Goal: Task Accomplishment & Management: Complete application form

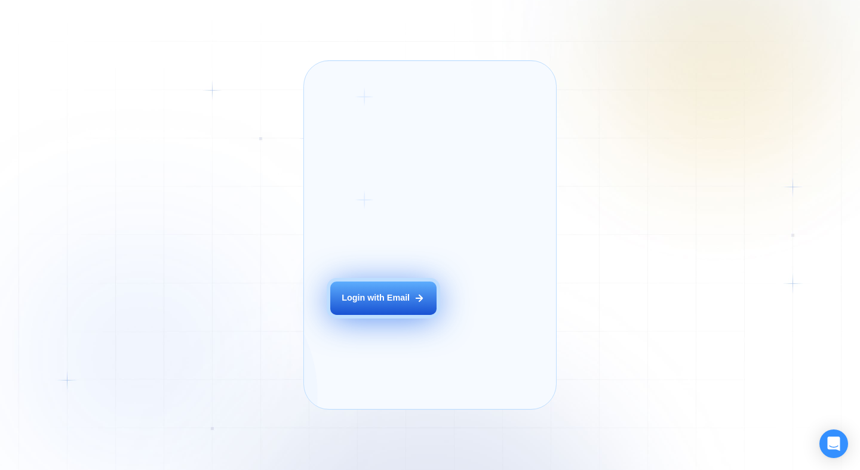
click at [352, 304] on div "Login with Email" at bounding box center [376, 299] width 68 height 12
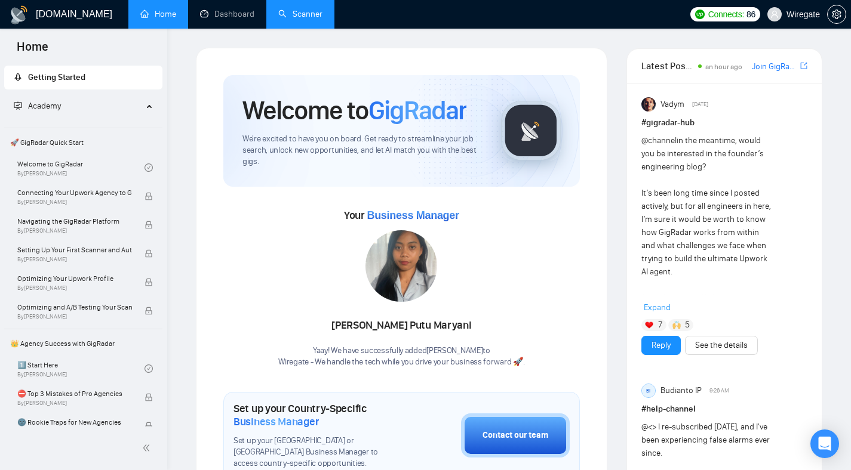
click at [319, 12] on link "Scanner" at bounding box center [300, 14] width 44 height 10
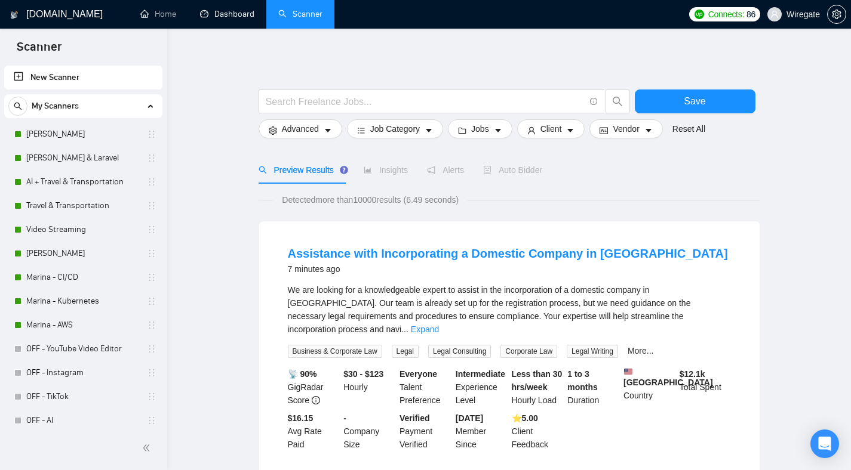
click at [101, 122] on div "My Scanners Mikhail- DevOps Pavel -Filament & Laravel AI + Travel & Transportat…" at bounding box center [83, 394] width 158 height 601
click at [77, 137] on link "Mikhail- DevOps" at bounding box center [82, 134] width 113 height 24
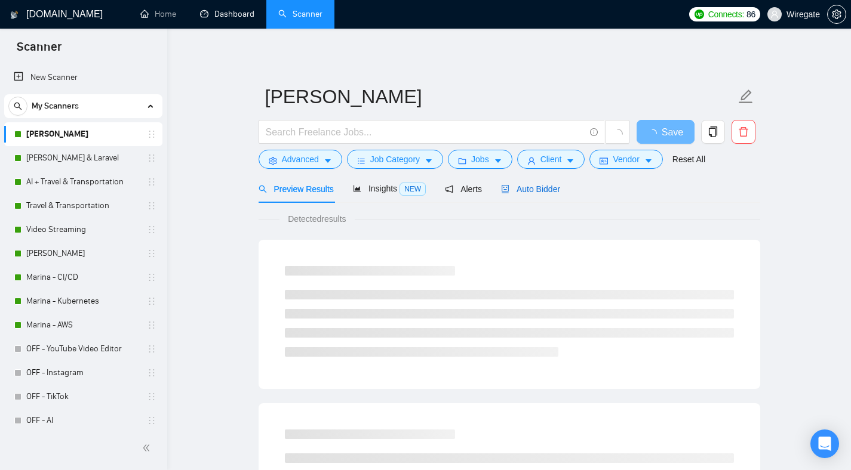
click at [527, 187] on span "Auto Bidder" at bounding box center [530, 189] width 59 height 10
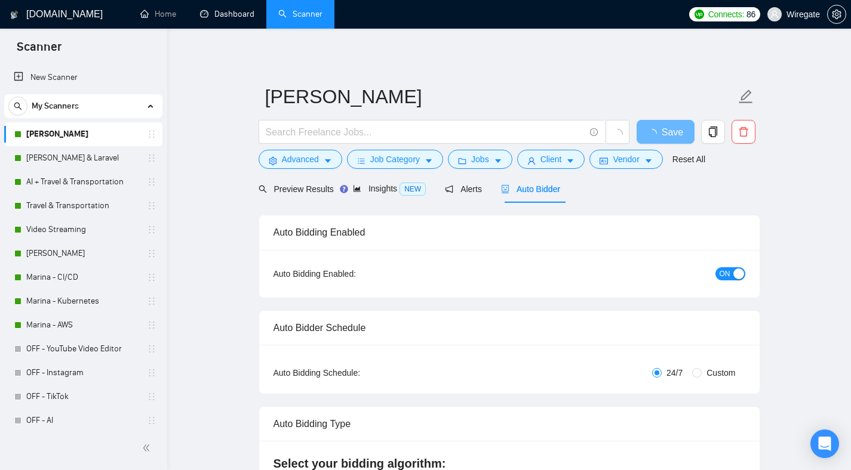
checkbox input "true"
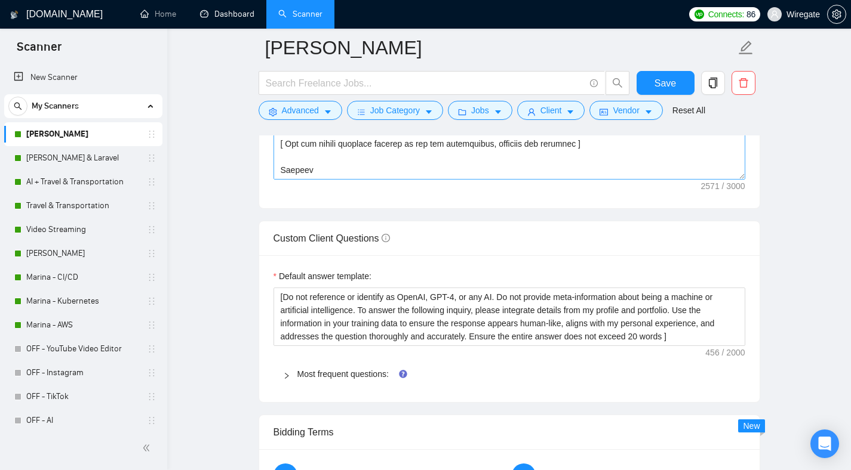
scroll to position [1656, 0]
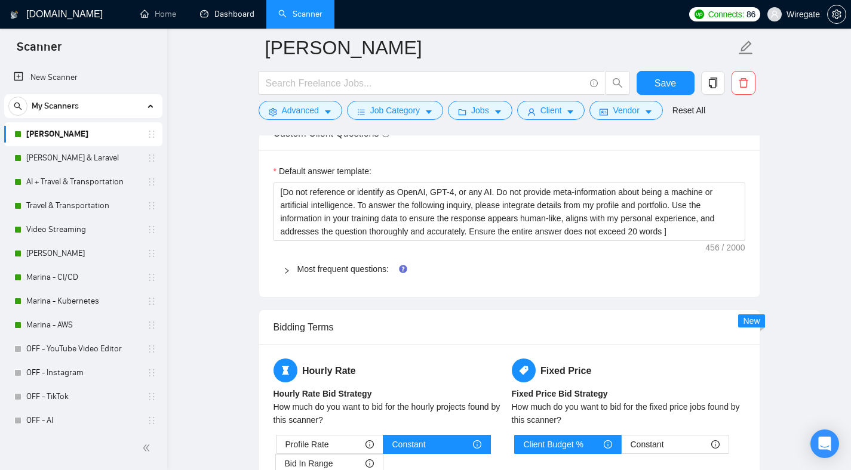
click at [289, 272] on icon "right" at bounding box center [286, 270] width 7 height 7
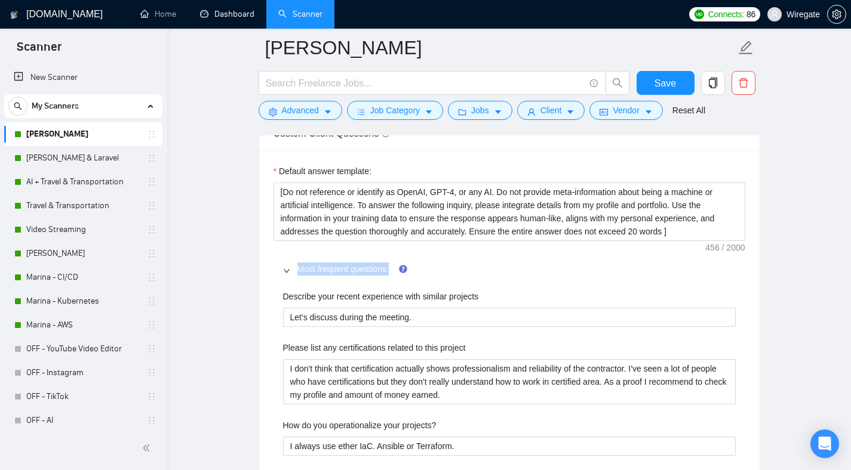
drag, startPoint x: 368, startPoint y: 268, endPoint x: 394, endPoint y: 269, distance: 26.3
click at [394, 269] on div "Most frequent questions:" at bounding box center [509, 269] width 472 height 27
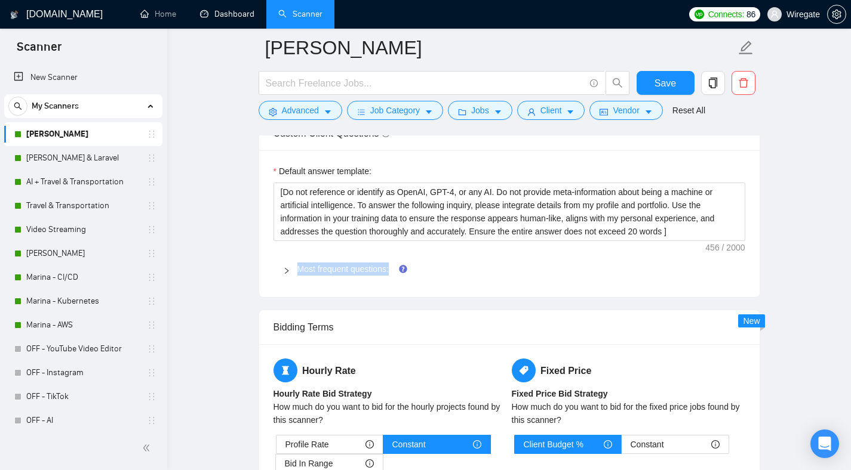
copy link "Most frequent questions:"
click at [288, 267] on icon "right" at bounding box center [286, 270] width 7 height 7
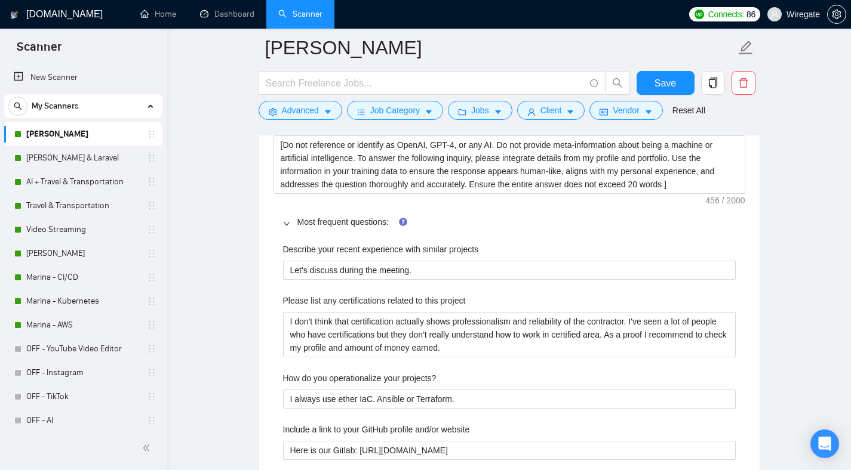
scroll to position [1736, 0]
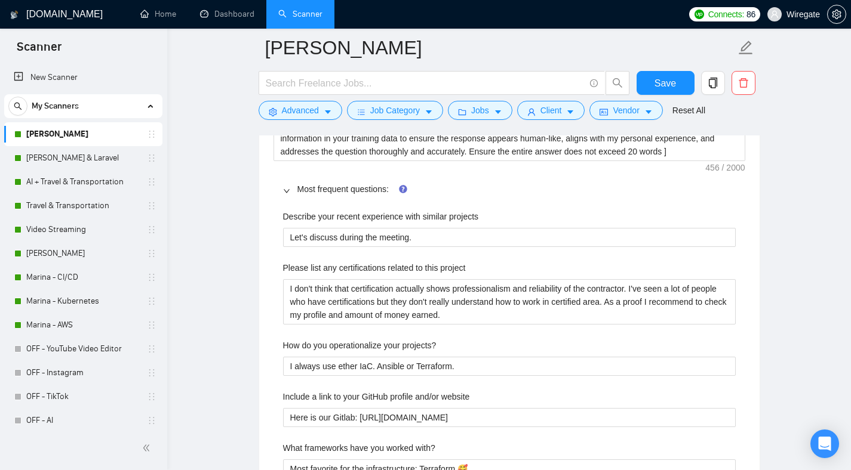
click at [361, 219] on label "Describe your recent experience with similar projects" at bounding box center [381, 216] width 196 height 13
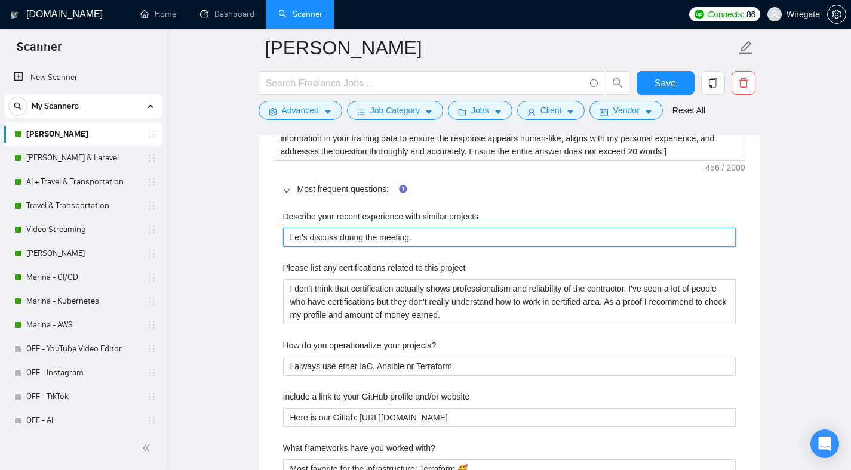
click at [361, 228] on projects "Let's discuss during the meeting." at bounding box center [509, 237] width 453 height 19
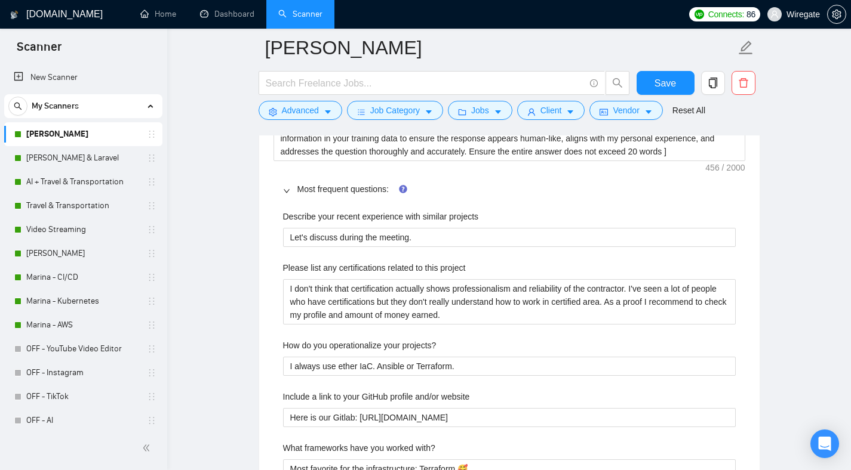
click at [361, 219] on label "Describe your recent experience with similar projects" at bounding box center [381, 216] width 196 height 13
click at [361, 228] on projects "Let's discuss during the meeting." at bounding box center [509, 237] width 453 height 19
click at [361, 219] on label "Describe your recent experience with similar projects" at bounding box center [381, 216] width 196 height 13
click at [361, 228] on projects "Let's discuss during the meeting." at bounding box center [509, 237] width 453 height 19
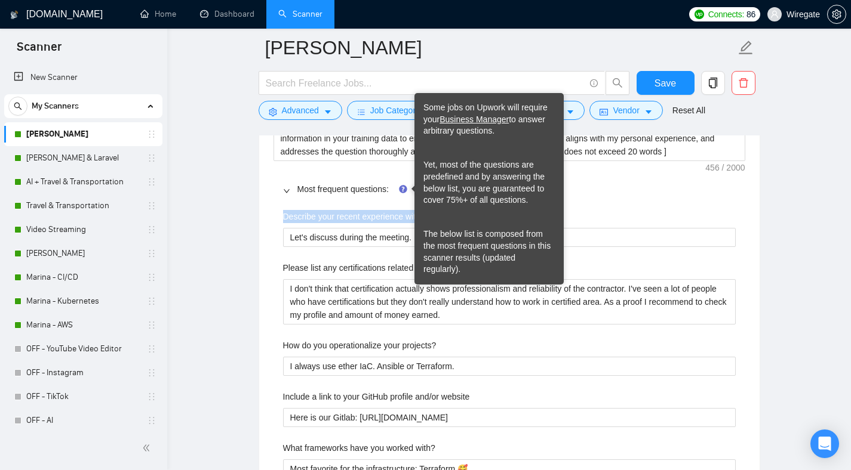
copy label "Describe your recent experience with similar projects"
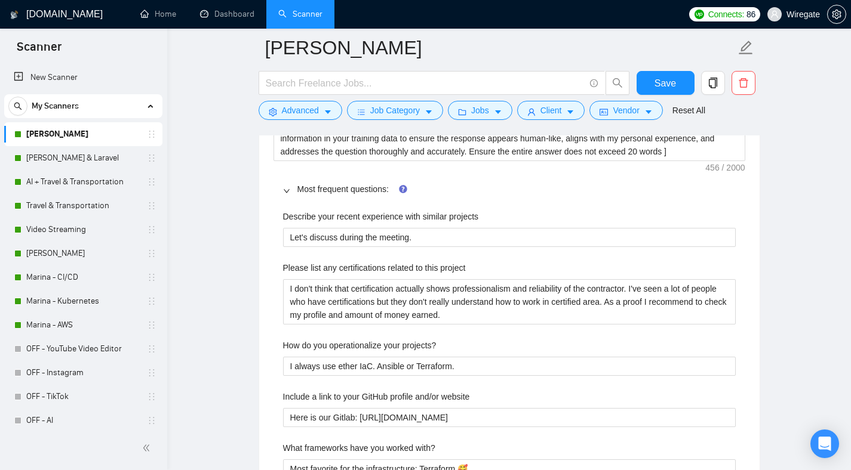
click at [339, 265] on label "Please list any certifications related to this project" at bounding box center [374, 268] width 183 height 13
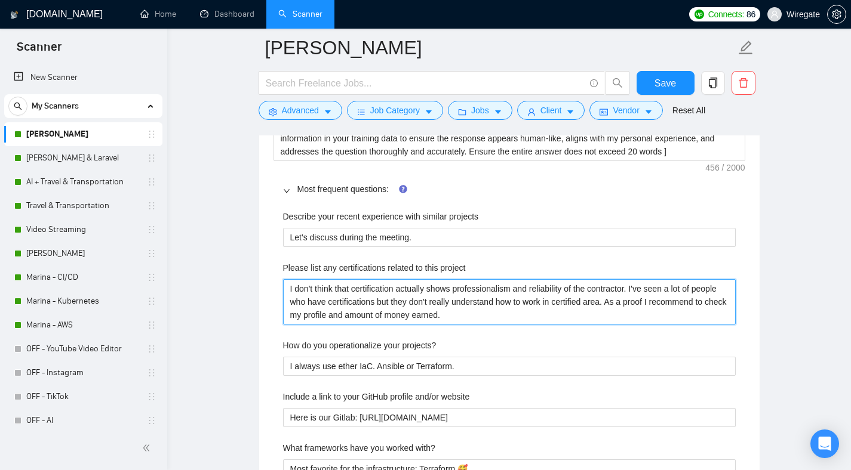
click at [339, 279] on project "I don't think that certification actually shows professionalism and reliability…" at bounding box center [509, 301] width 453 height 45
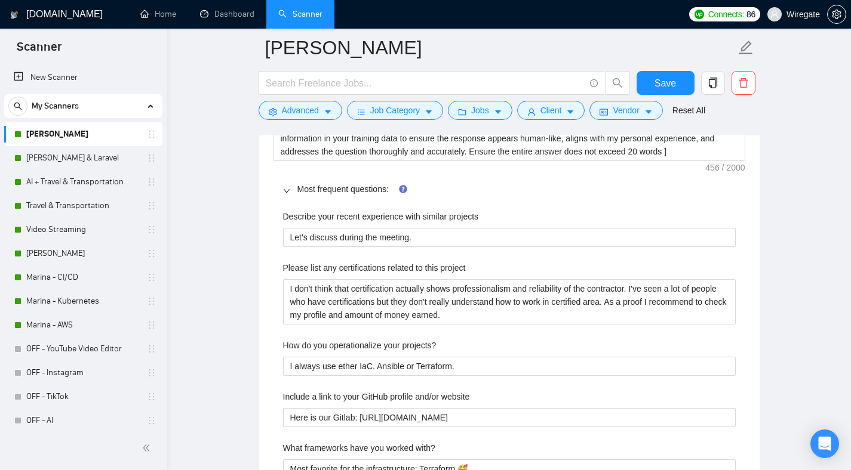
click at [339, 265] on label "Please list any certifications related to this project" at bounding box center [374, 268] width 183 height 13
click at [339, 279] on project "I don't think that certification actually shows professionalism and reliability…" at bounding box center [509, 301] width 453 height 45
click at [339, 265] on label "Please list any certifications related to this project" at bounding box center [374, 268] width 183 height 13
click at [339, 279] on project "I don't think that certification actually shows professionalism and reliability…" at bounding box center [509, 301] width 453 height 45
copy label "Please list any certifications related to this project"
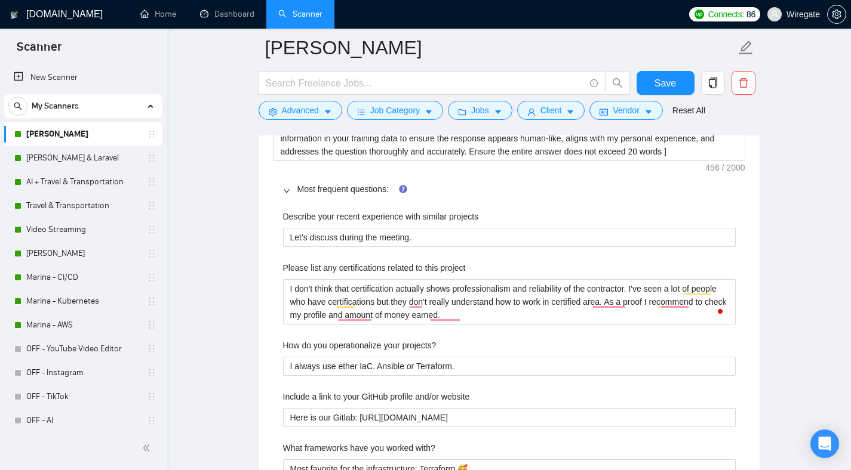
click at [324, 343] on label "How do you operationalize your projects?" at bounding box center [359, 345] width 153 height 13
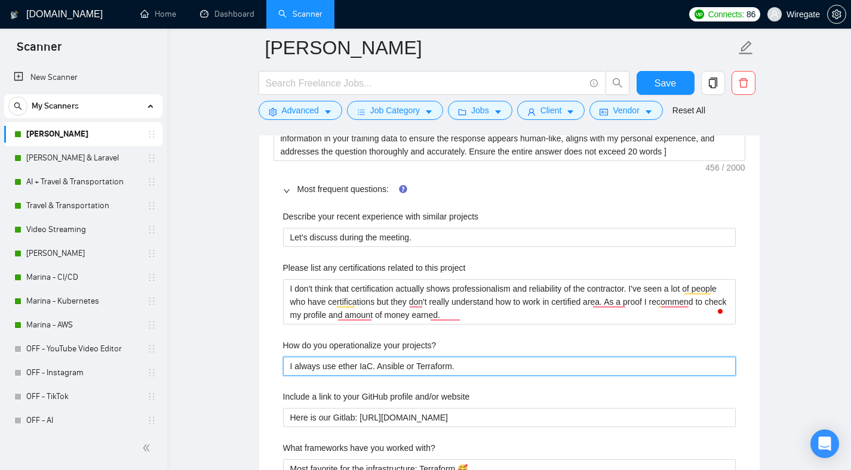
click at [324, 357] on projects\? "I always use ether IaC. Ansible or Terraform." at bounding box center [509, 366] width 453 height 19
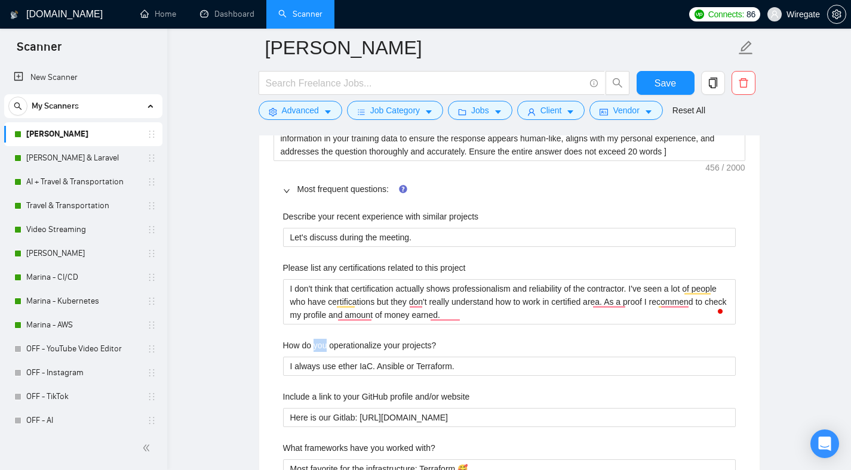
click at [324, 343] on label "How do you operationalize your projects?" at bounding box center [359, 345] width 153 height 13
click at [324, 357] on projects\? "I always use ether IaC. Ansible or Terraform." at bounding box center [509, 366] width 453 height 19
click at [324, 343] on label "How do you operationalize your projects?" at bounding box center [359, 345] width 153 height 13
click at [324, 357] on projects\? "I always use ether IaC. Ansible or Terraform." at bounding box center [509, 366] width 453 height 19
copy label "How do you operationalize your projects?"
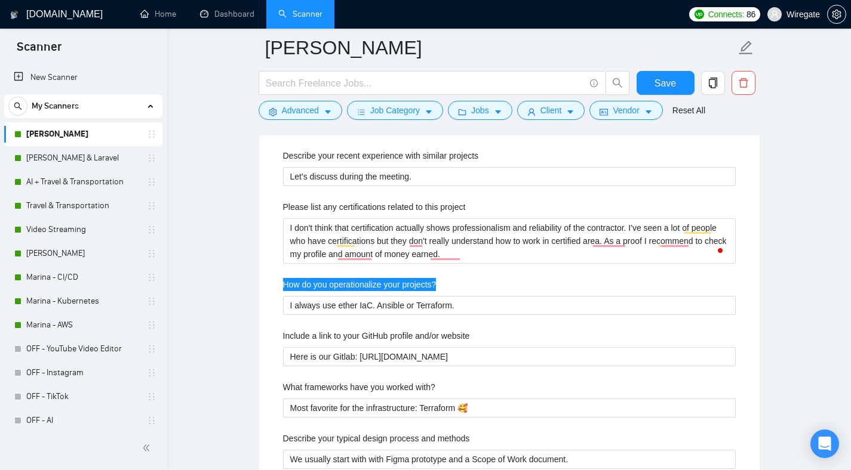
scroll to position [1836, 0]
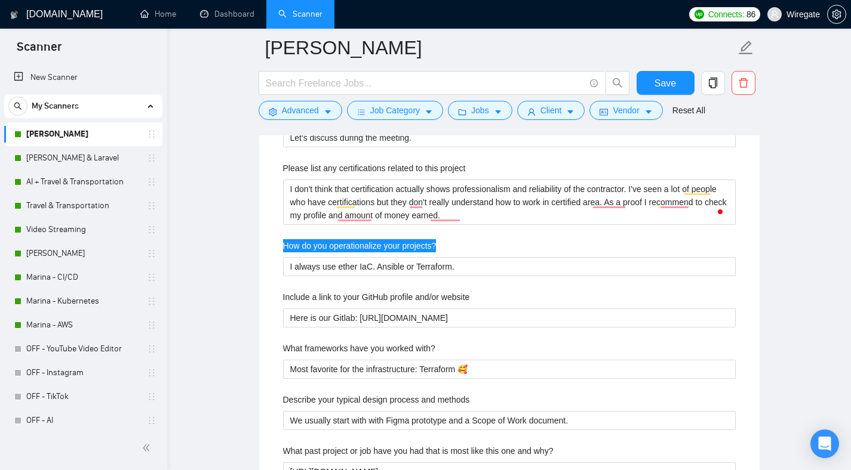
click at [367, 292] on label "Include a link to your GitHub profile and/or website" at bounding box center [376, 297] width 187 height 13
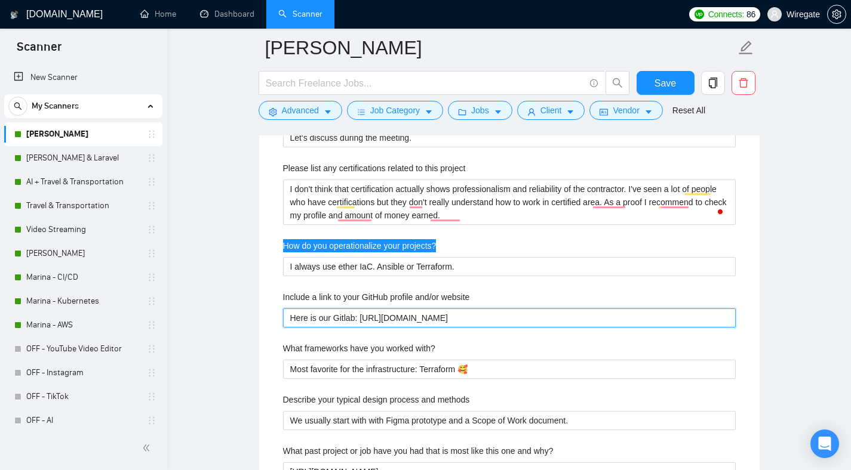
click at [367, 309] on website "Here is our Gitlab: https://gitlab.com/wiregate-public" at bounding box center [509, 318] width 453 height 19
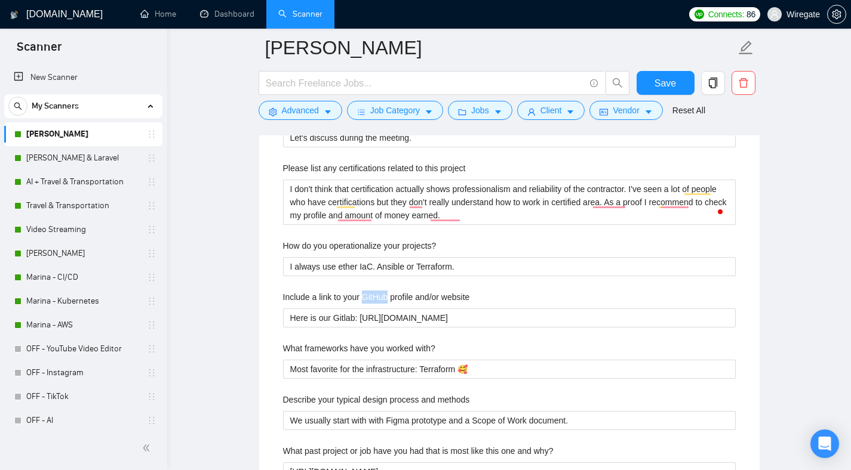
click at [367, 292] on label "Include a link to your GitHub profile and/or website" at bounding box center [376, 297] width 187 height 13
click at [367, 309] on website "Here is our Gitlab: https://gitlab.com/wiregate-public" at bounding box center [509, 318] width 453 height 19
click at [367, 292] on label "Include a link to your GitHub profile and/or website" at bounding box center [376, 297] width 187 height 13
click at [367, 309] on website "Here is our Gitlab: https://gitlab.com/wiregate-public" at bounding box center [509, 318] width 453 height 19
copy label "Include a link to your GitHub profile and/or website"
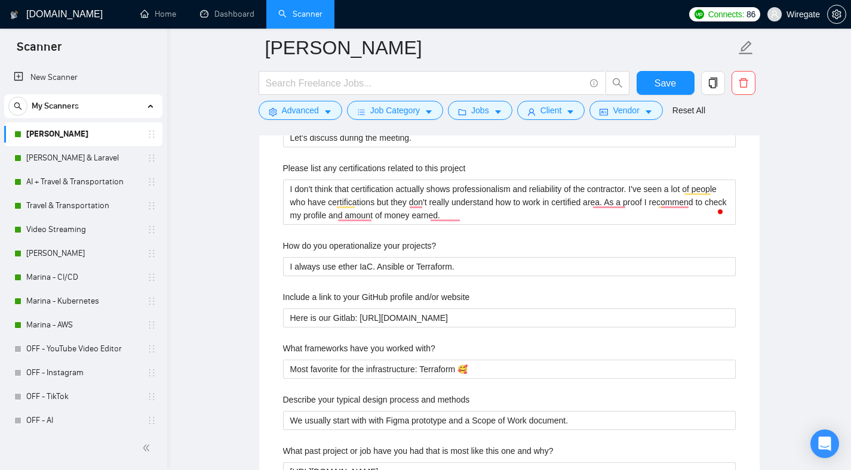
click at [338, 352] on label "What frameworks have you worked with?" at bounding box center [359, 348] width 152 height 13
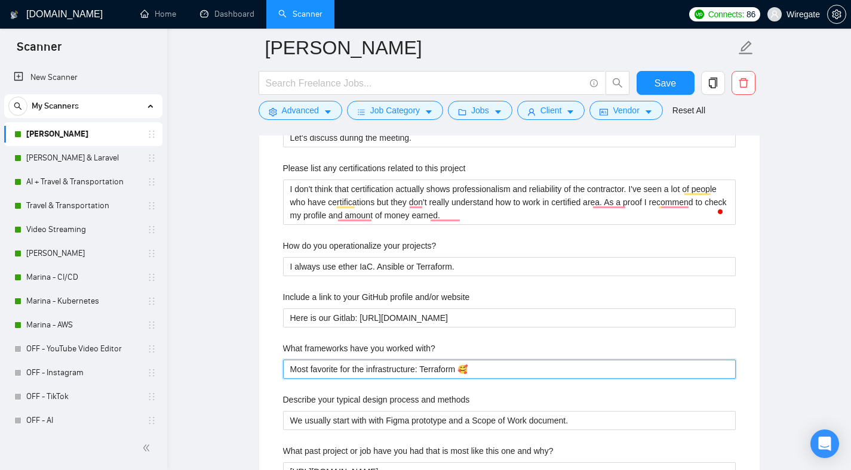
click at [338, 360] on with\? "Most favorite for the infrastructure: Terraform 🥰" at bounding box center [509, 369] width 453 height 19
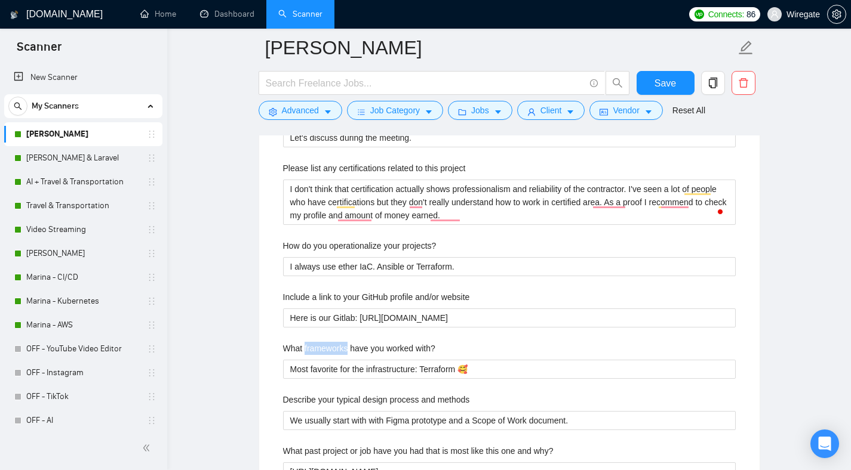
click at [338, 352] on label "What frameworks have you worked with?" at bounding box center [359, 348] width 152 height 13
click at [338, 360] on with\? "Most favorite for the infrastructure: Terraform 🥰" at bounding box center [509, 369] width 453 height 19
click at [338, 352] on label "What frameworks have you worked with?" at bounding box center [359, 348] width 152 height 13
click at [338, 360] on with\? "Most favorite for the infrastructure: Terraform 🥰" at bounding box center [509, 369] width 453 height 19
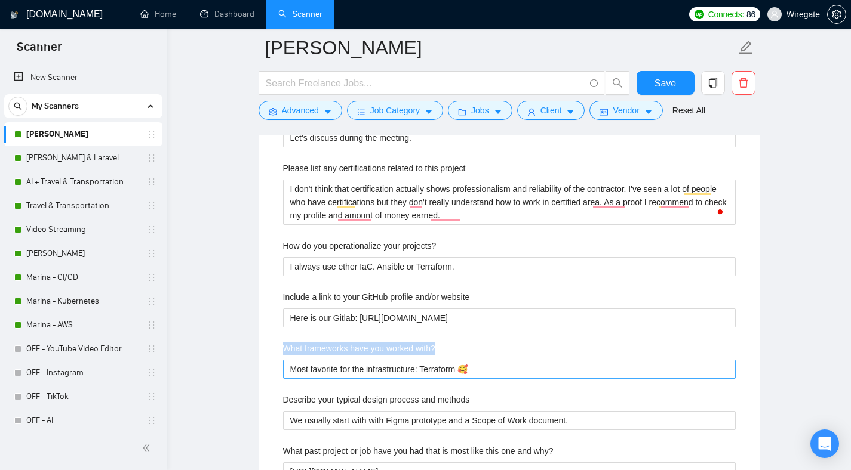
copy label "What frameworks have you worked with?"
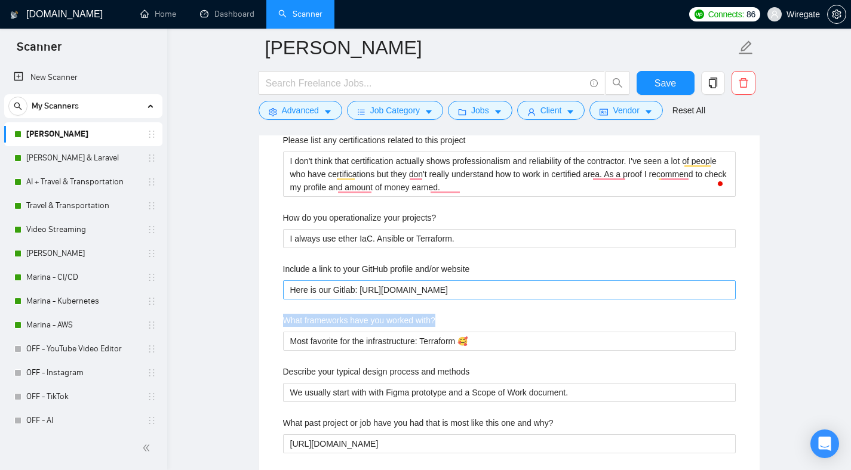
scroll to position [1864, 0]
click at [398, 369] on label "Describe your typical design process and methods" at bounding box center [376, 371] width 187 height 13
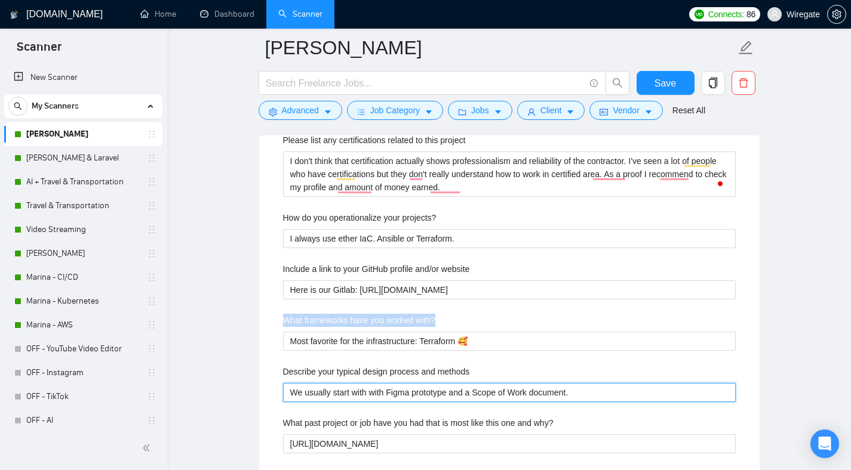
click at [398, 383] on methods "We usually start with with Figma prototype and a Scope of Work document." at bounding box center [509, 392] width 453 height 19
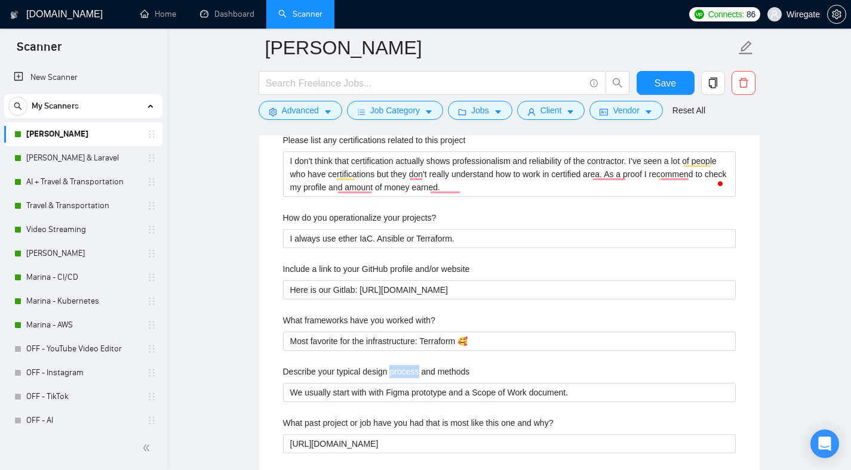
click at [398, 369] on label "Describe your typical design process and methods" at bounding box center [376, 371] width 187 height 13
click at [398, 383] on methods "We usually start with with Figma prototype and a Scope of Work document." at bounding box center [509, 392] width 453 height 19
click at [398, 369] on label "Describe your typical design process and methods" at bounding box center [376, 371] width 187 height 13
click at [398, 383] on methods "We usually start with with Figma prototype and a Scope of Work document." at bounding box center [509, 392] width 453 height 19
copy label "Describe your typical design process and methods"
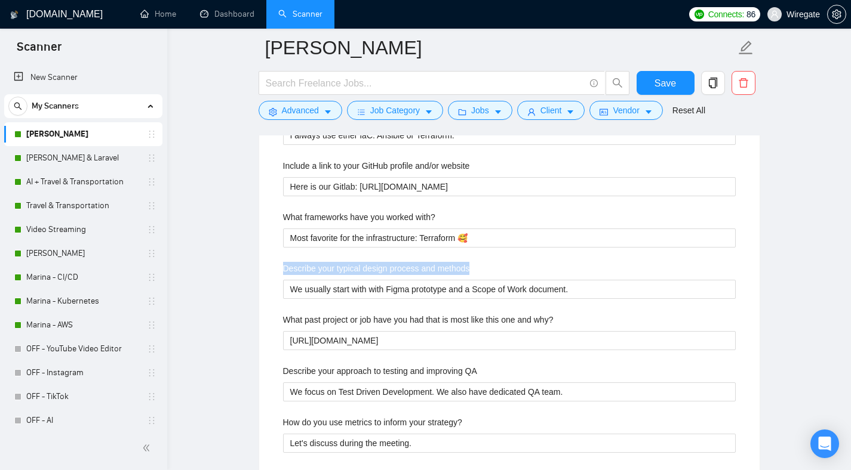
scroll to position [1991, 0]
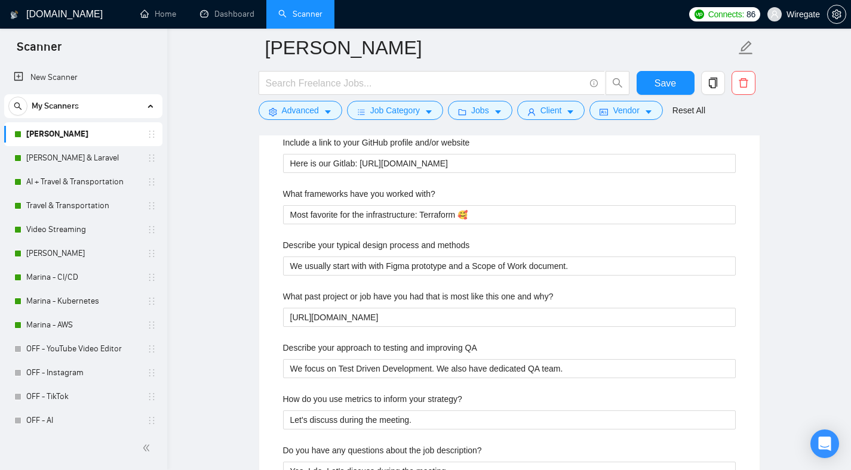
click at [365, 300] on label "What past project or job have you had that is most like this one and why?" at bounding box center [418, 296] width 270 height 13
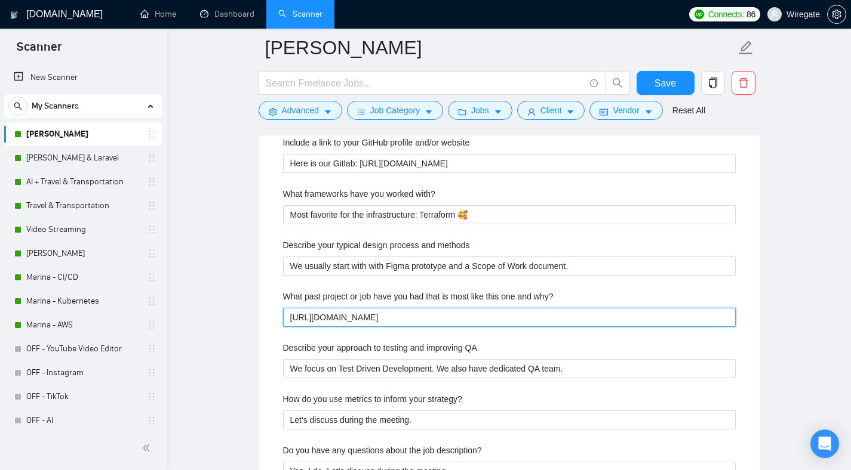
click at [365, 308] on why\? "https://www.upwork.com/fl/mshevtsov?p=1854947556727336960" at bounding box center [509, 317] width 453 height 19
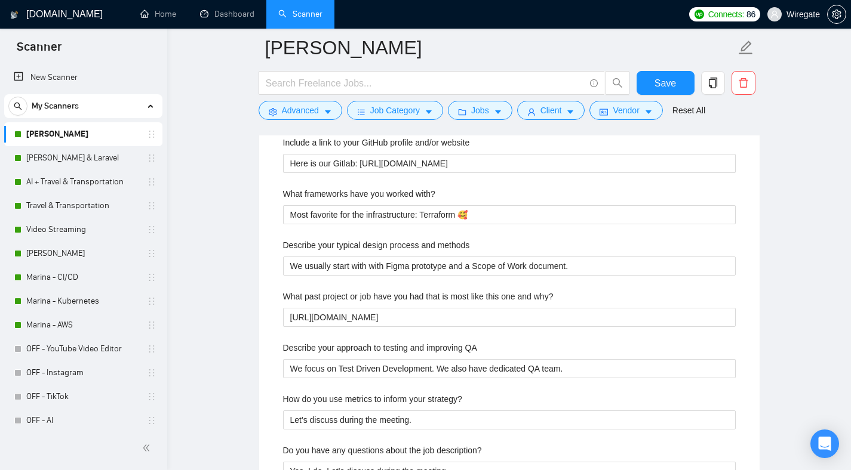
click at [365, 300] on label "What past project or job have you had that is most like this one and why?" at bounding box center [418, 296] width 270 height 13
click at [365, 308] on why\? "https://www.upwork.com/fl/mshevtsov?p=1854947556727336960" at bounding box center [509, 317] width 453 height 19
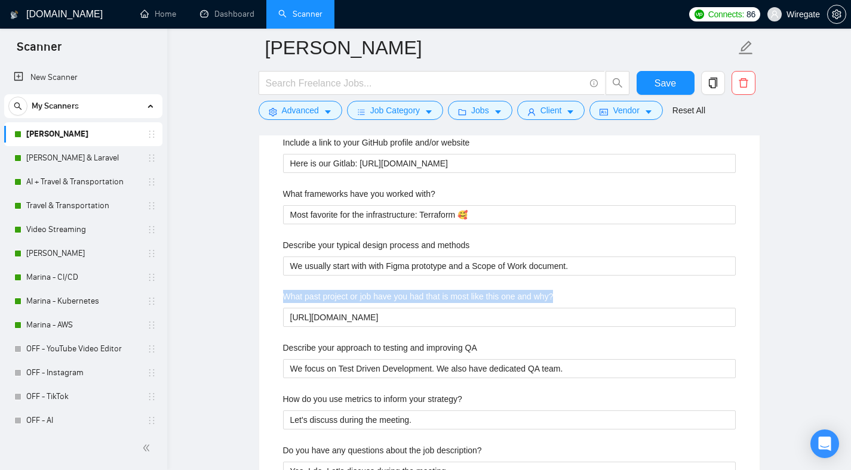
click at [365, 300] on label "What past project or job have you had that is most like this one and why?" at bounding box center [418, 296] width 270 height 13
click at [365, 308] on why\? "https://www.upwork.com/fl/mshevtsov?p=1854947556727336960" at bounding box center [509, 317] width 453 height 19
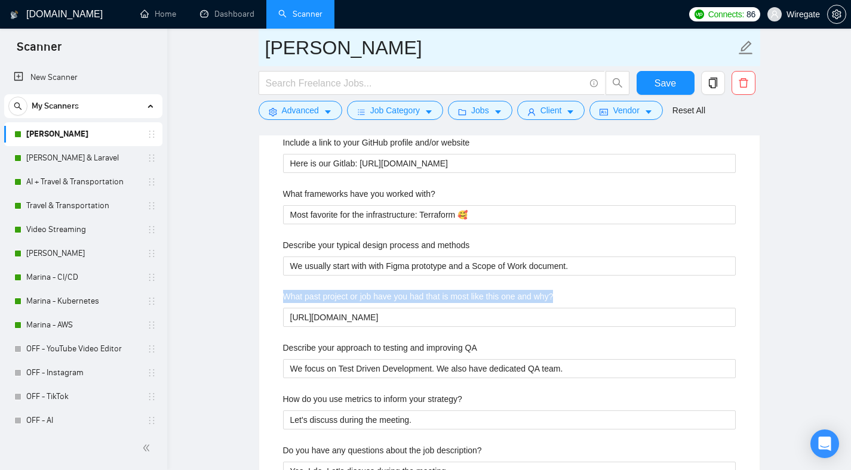
copy label "What past project or job have you had that is most like this one and why?"
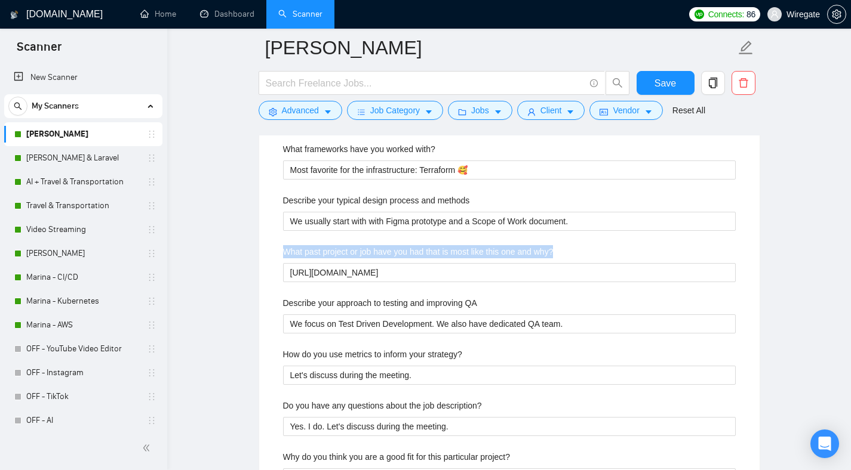
scroll to position [2104, 0]
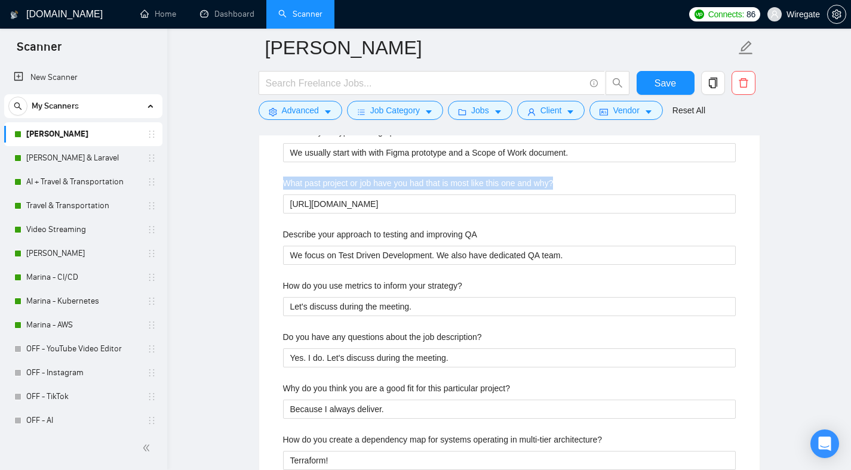
click at [368, 238] on label "Describe your approach to testing and improving QA" at bounding box center [380, 234] width 194 height 13
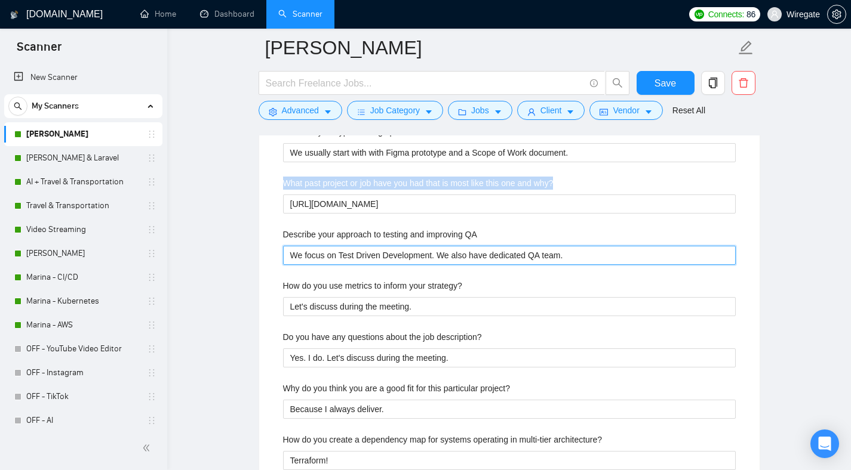
click at [368, 246] on QA "We focus on Test Driven Development. We also have dedicated QA team." at bounding box center [509, 255] width 453 height 19
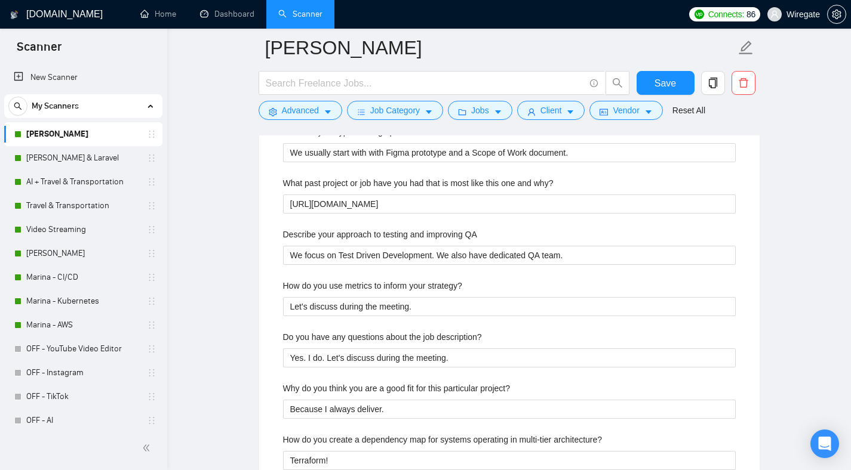
click at [368, 238] on label "Describe your approach to testing and improving QA" at bounding box center [380, 234] width 194 height 13
click at [368, 246] on QA "We focus on Test Driven Development. We also have dedicated QA team." at bounding box center [509, 255] width 453 height 19
click at [368, 238] on label "Describe your approach to testing and improving QA" at bounding box center [380, 234] width 194 height 13
click at [368, 246] on QA "We focus on Test Driven Development. We also have dedicated QA team." at bounding box center [509, 255] width 453 height 19
copy label "Describe your approach to testing and improving QA"
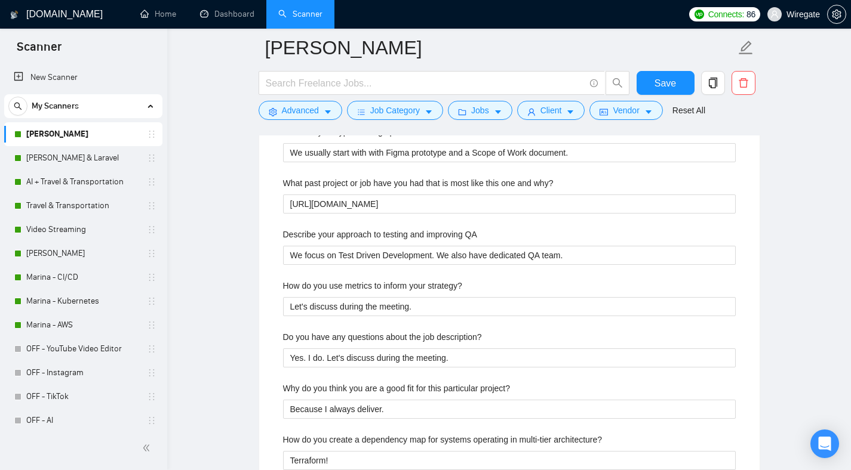
click at [330, 293] on div "How do you use metrics to inform your strategy?" at bounding box center [509, 288] width 453 height 18
copy label "How do you use metrics to inform your strategy?"
click at [306, 333] on label "Do you have any questions about the job description?" at bounding box center [382, 337] width 199 height 13
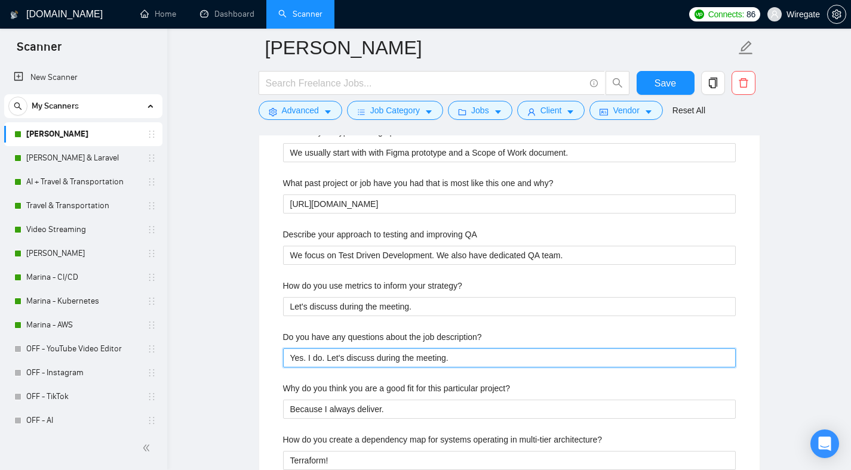
click at [306, 349] on description\? "Yes. I do. Let's discuss during the meeting." at bounding box center [509, 358] width 453 height 19
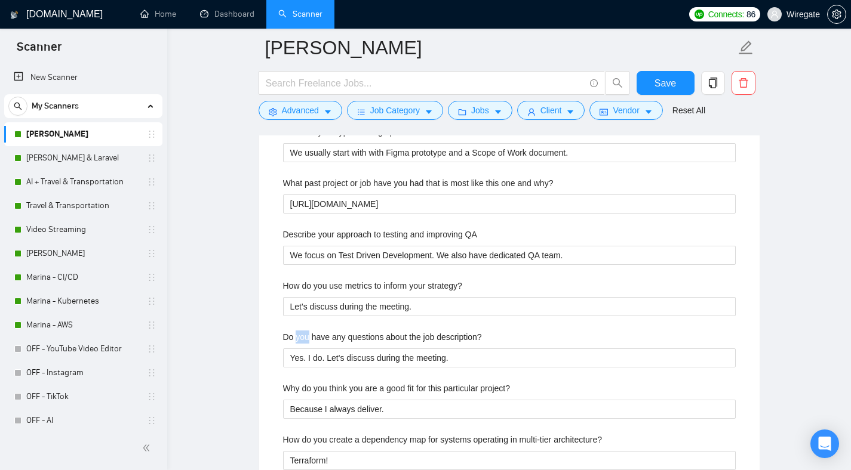
click at [306, 333] on label "Do you have any questions about the job description?" at bounding box center [382, 337] width 199 height 13
click at [306, 349] on description\? "Yes. I do. Let's discuss during the meeting." at bounding box center [509, 358] width 453 height 19
click at [306, 333] on label "Do you have any questions about the job description?" at bounding box center [382, 337] width 199 height 13
click at [306, 349] on description\? "Yes. I do. Let's discuss during the meeting." at bounding box center [509, 358] width 453 height 19
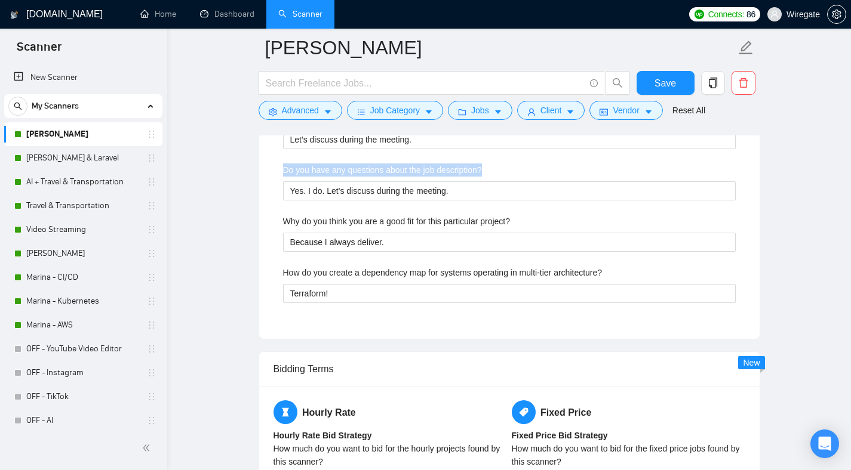
scroll to position [2239, 0]
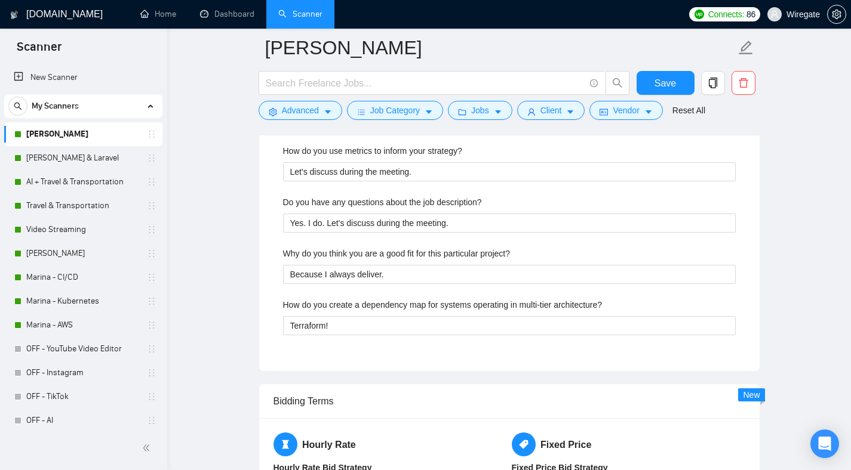
click at [346, 258] on label "Why do you think you are a good fit for this particular project?" at bounding box center [396, 253] width 227 height 13
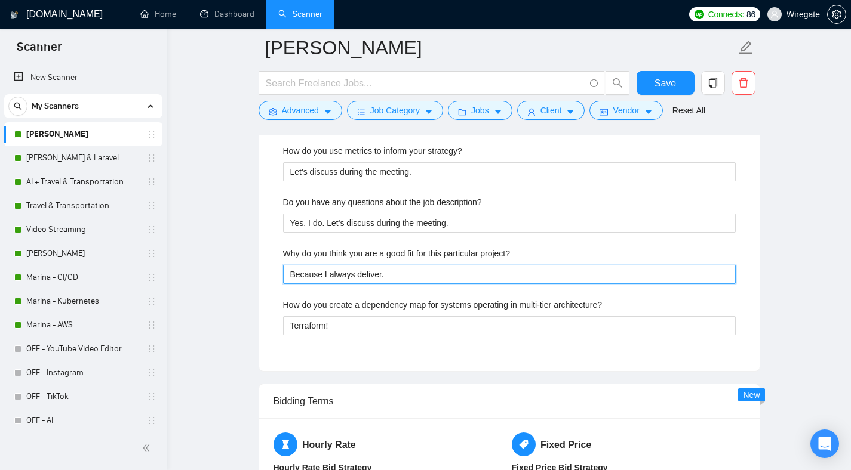
click at [346, 265] on project\? "Because I always deliver." at bounding box center [509, 274] width 453 height 19
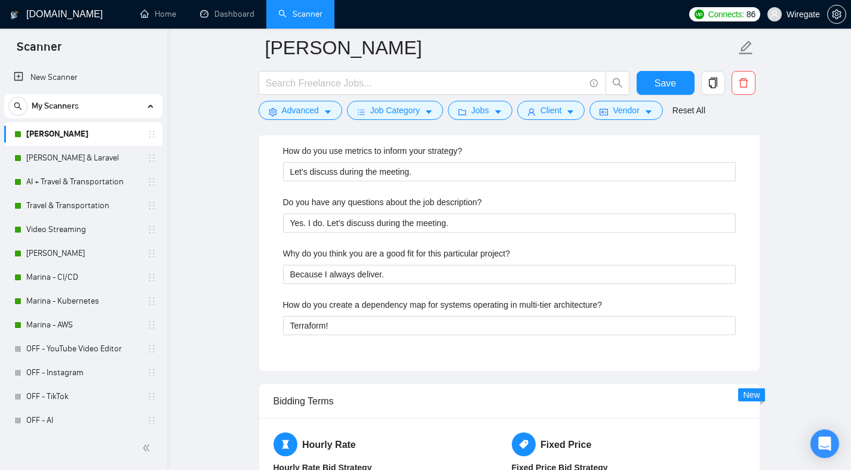
click at [346, 258] on label "Why do you think you are a good fit for this particular project?" at bounding box center [396, 253] width 227 height 13
click at [346, 265] on project\? "Because I always deliver." at bounding box center [509, 274] width 453 height 19
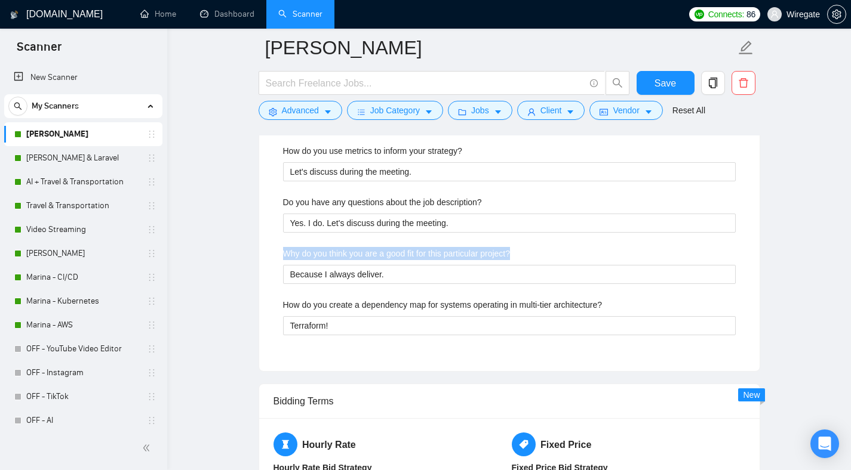
click at [346, 258] on label "Why do you think you are a good fit for this particular project?" at bounding box center [396, 253] width 227 height 13
click at [346, 265] on project\? "Because I always deliver." at bounding box center [509, 274] width 453 height 19
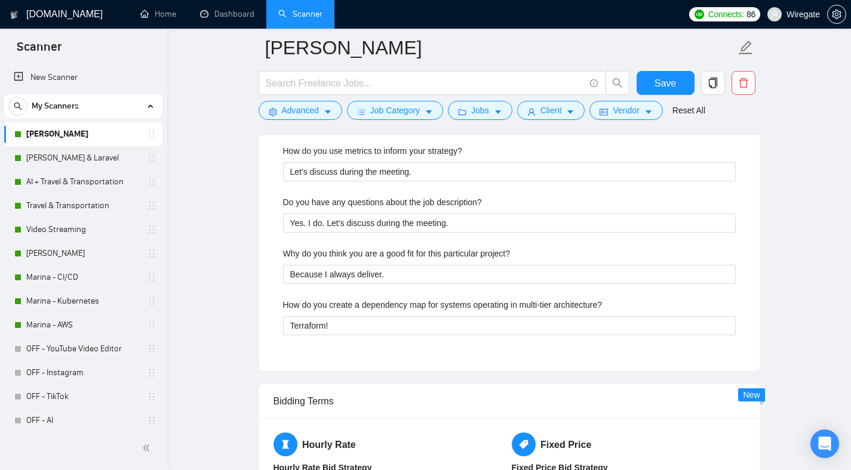
click at [363, 303] on label "How do you create a dependency map for systems operating in multi-tier architec…" at bounding box center [442, 305] width 319 height 13
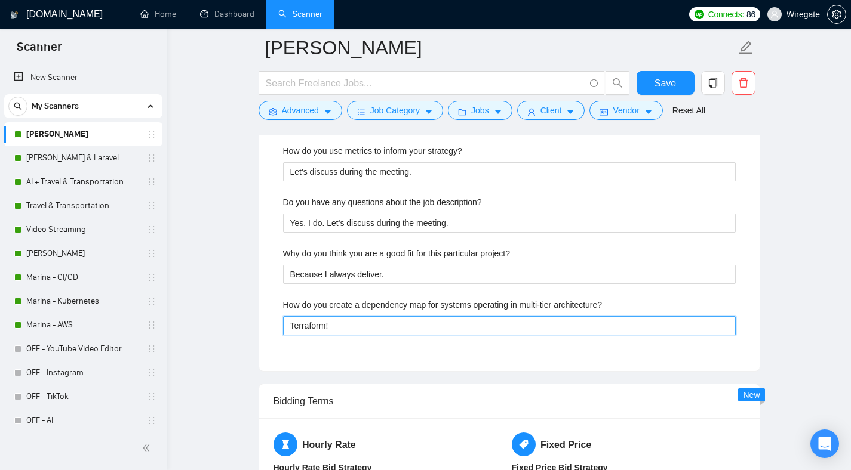
click at [363, 316] on architecture\? "Terraform!" at bounding box center [509, 325] width 453 height 19
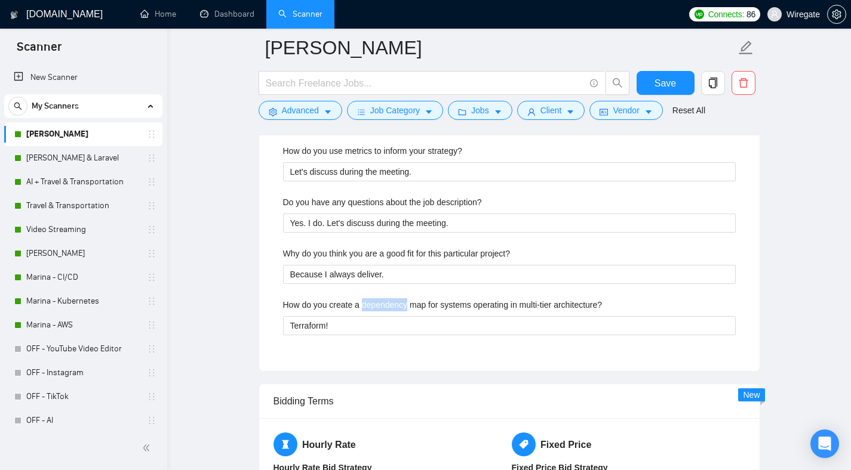
click at [363, 303] on label "How do you create a dependency map for systems operating in multi-tier architec…" at bounding box center [442, 305] width 319 height 13
click at [363, 316] on architecture\? "Terraform!" at bounding box center [509, 325] width 453 height 19
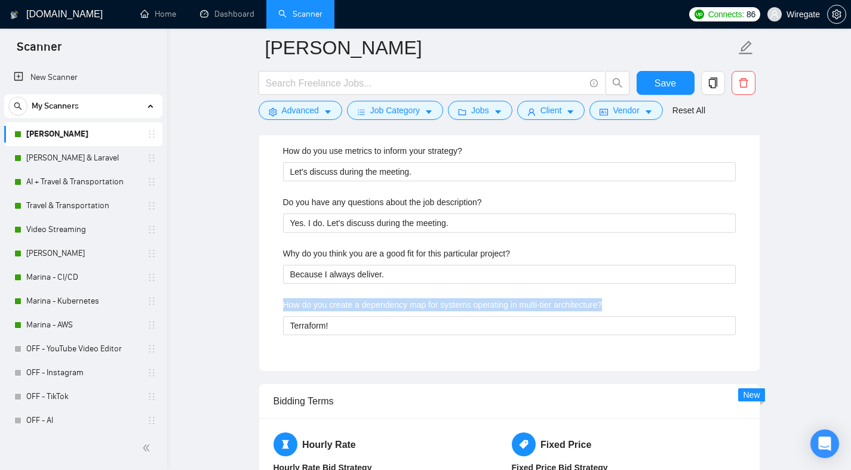
click at [363, 303] on label "How do you create a dependency map for systems operating in multi-tier architec…" at bounding box center [442, 305] width 319 height 13
click at [363, 316] on architecture\? "Terraform!" at bounding box center [509, 325] width 453 height 19
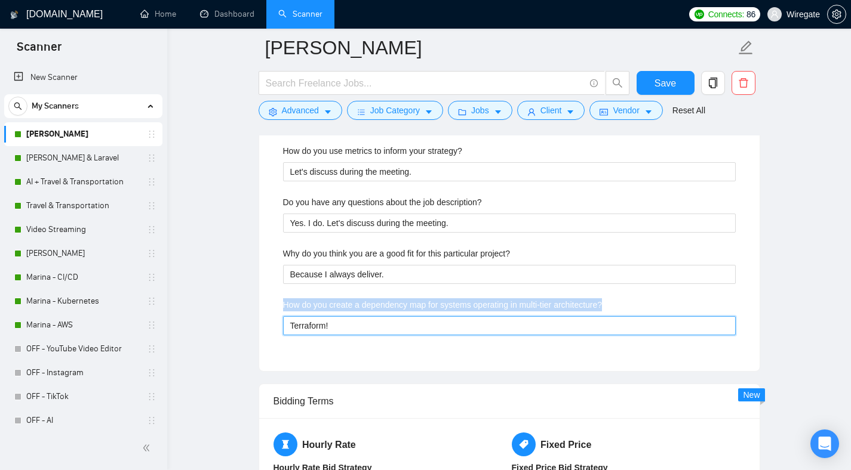
click at [329, 326] on architecture\? "Terraform!" at bounding box center [509, 325] width 453 height 19
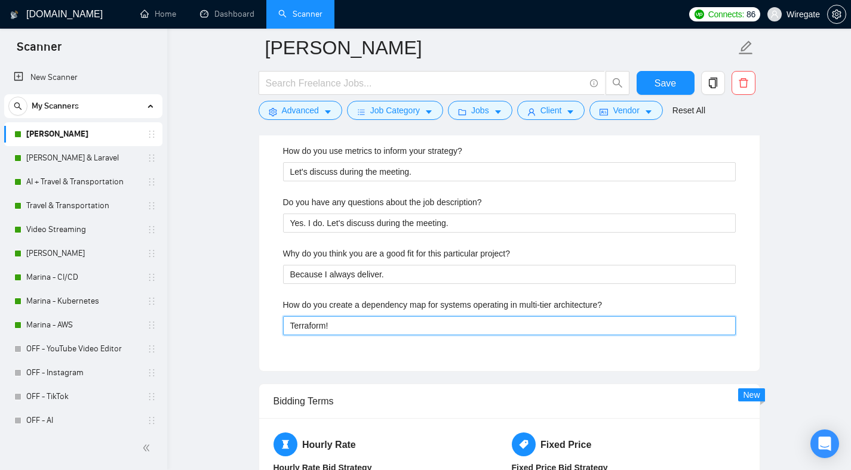
click at [329, 326] on architecture\? "Terraform!" at bounding box center [509, 325] width 453 height 19
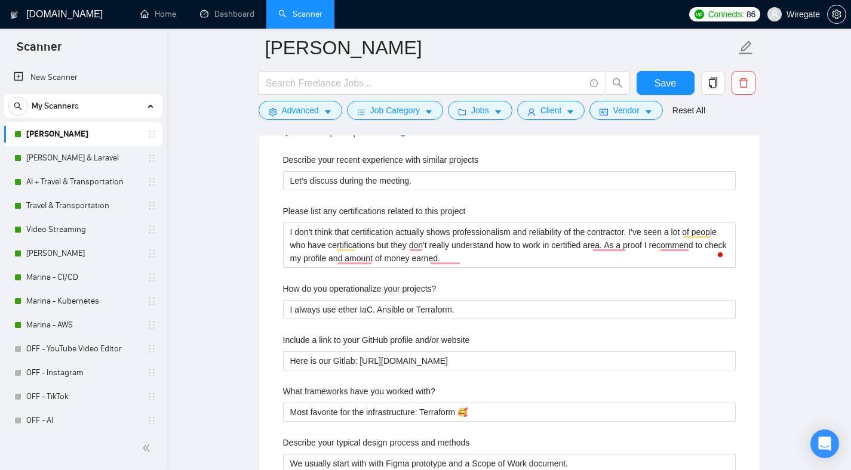
scroll to position [2016, 0]
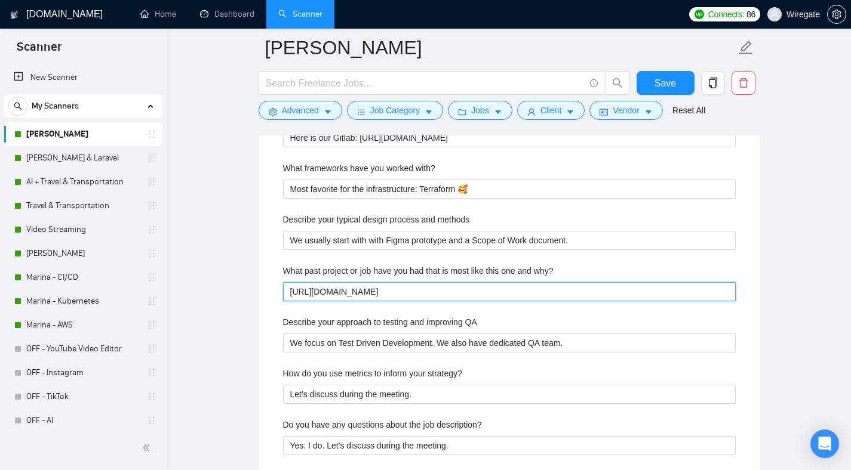
click at [512, 296] on why\? "https://www.upwork.com/fl/mshevtsov?p=1854947556727336960" at bounding box center [509, 291] width 453 height 19
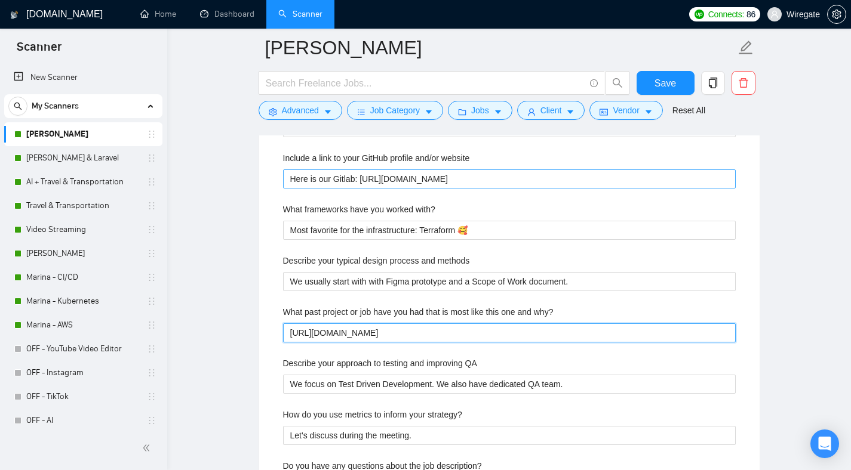
scroll to position [1974, 0]
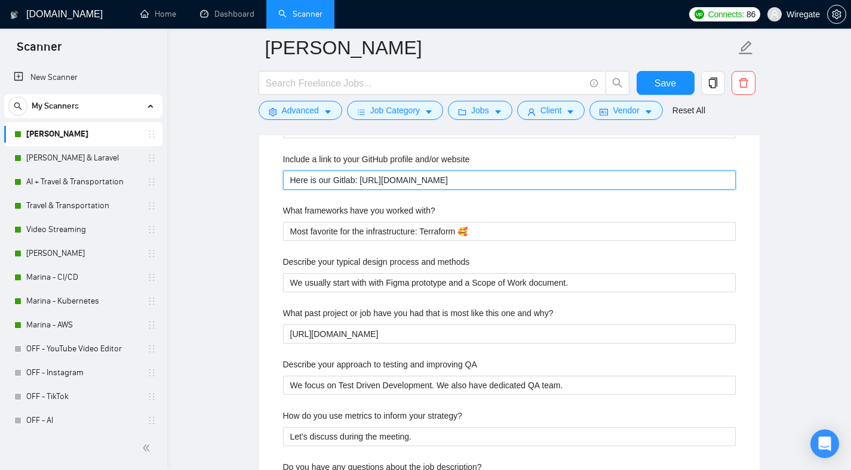
click at [395, 177] on website "Here is our Gitlab: https://gitlab.com/wiregate-public" at bounding box center [509, 180] width 453 height 19
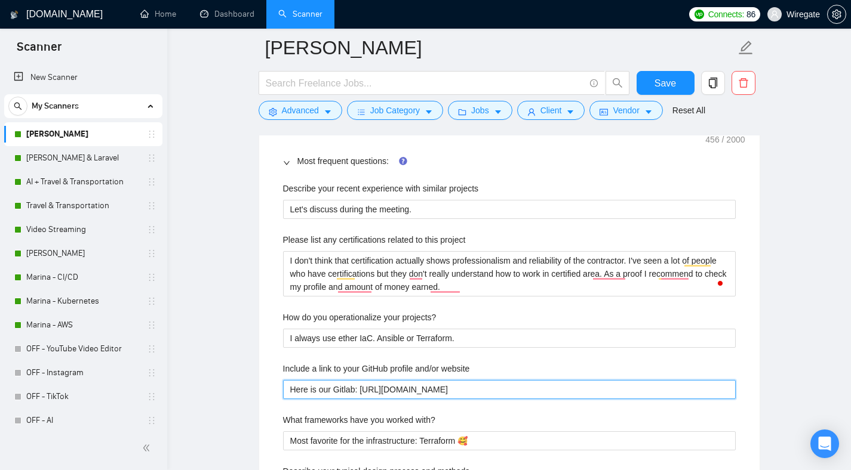
scroll to position [1764, 0]
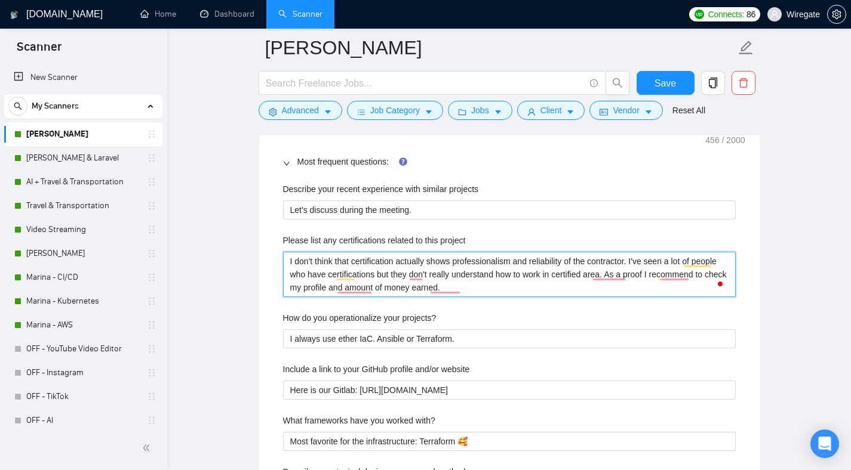
click at [361, 266] on project "I don't think that certification actually shows professionalism and reliability…" at bounding box center [509, 274] width 453 height 45
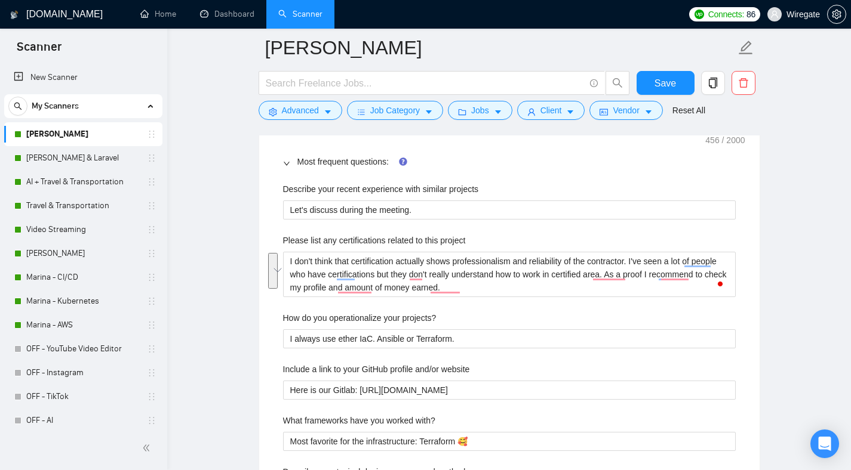
click at [205, 223] on main "Mikhail- DevOps Save Advanced Job Category Jobs Client Vendor Reset All Preview…" at bounding box center [508, 372] width 645 height 4177
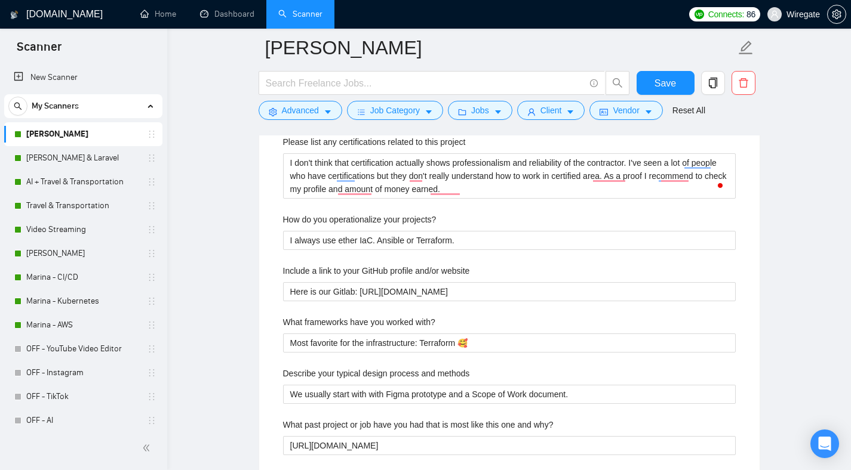
scroll to position [1855, 0]
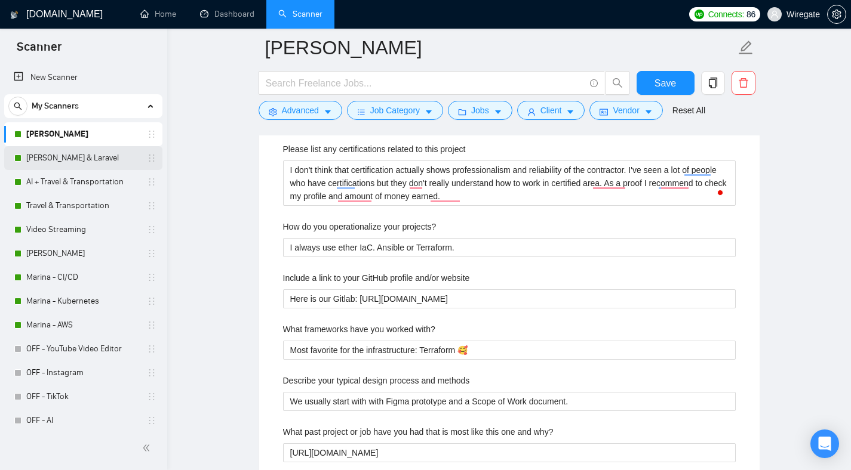
click at [89, 152] on link "Pavel -Filament & Laravel" at bounding box center [82, 158] width 113 height 24
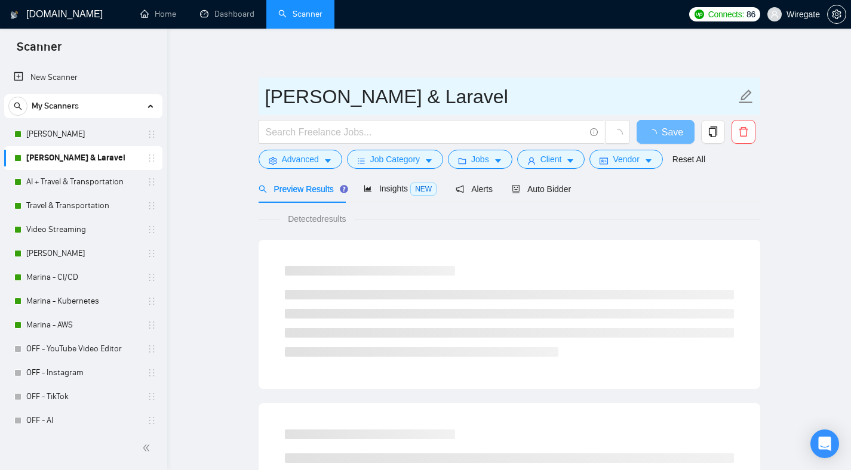
drag, startPoint x: 247, startPoint y: 93, endPoint x: 475, endPoint y: 98, distance: 228.1
drag, startPoint x: 491, startPoint y: 98, endPoint x: 256, endPoint y: 100, distance: 235.8
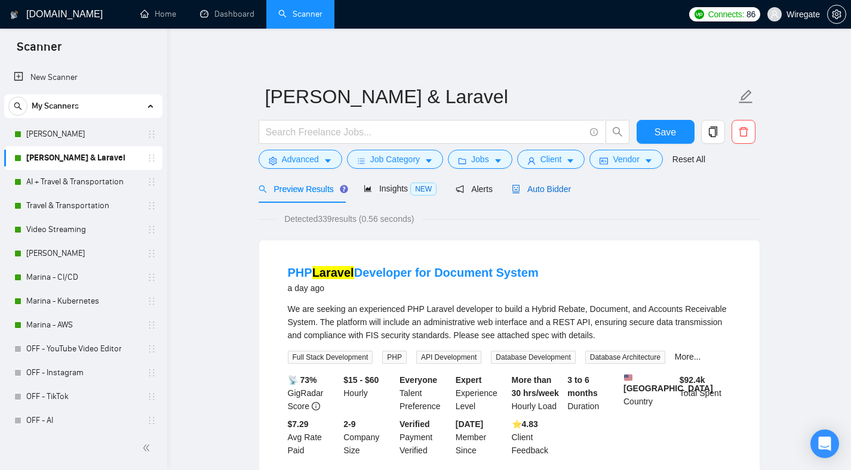
click at [559, 186] on span "Auto Bidder" at bounding box center [541, 189] width 59 height 10
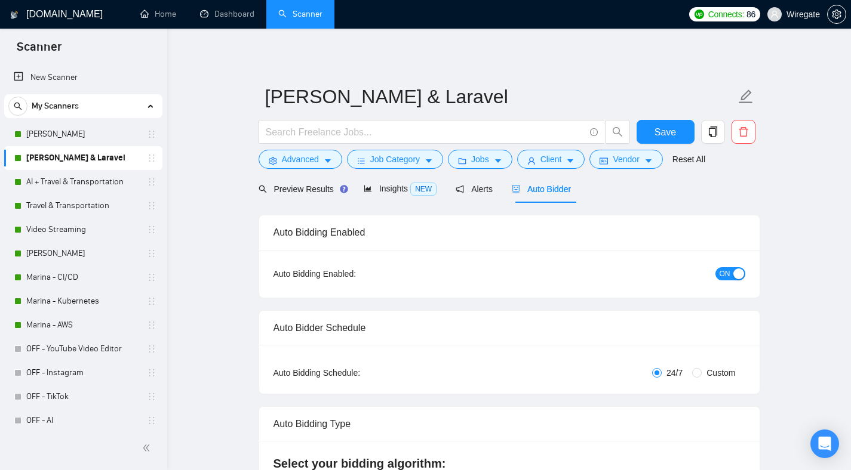
checkbox input "true"
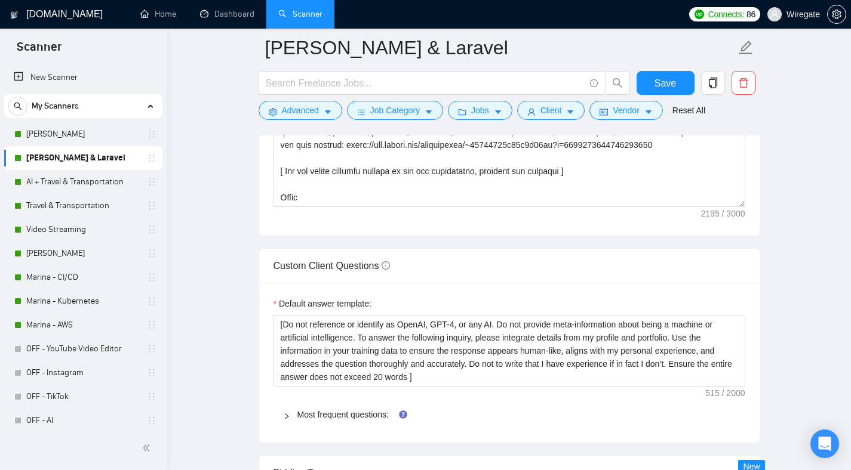
scroll to position [1634, 0]
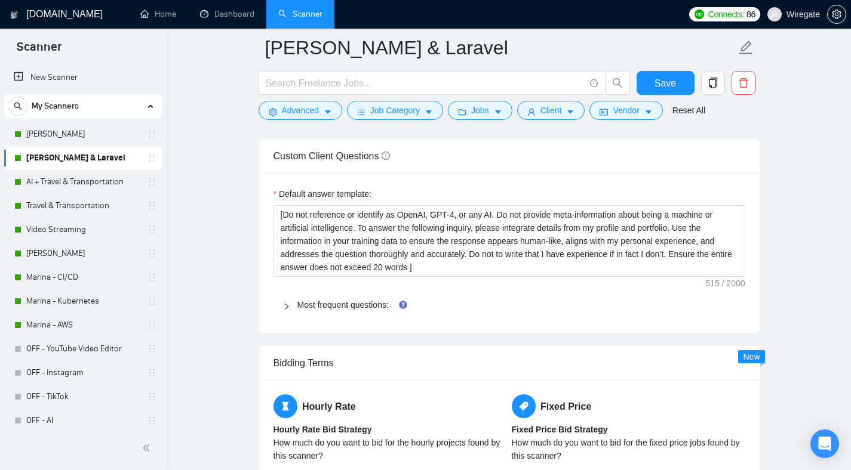
click at [283, 307] on icon "right" at bounding box center [286, 306] width 7 height 7
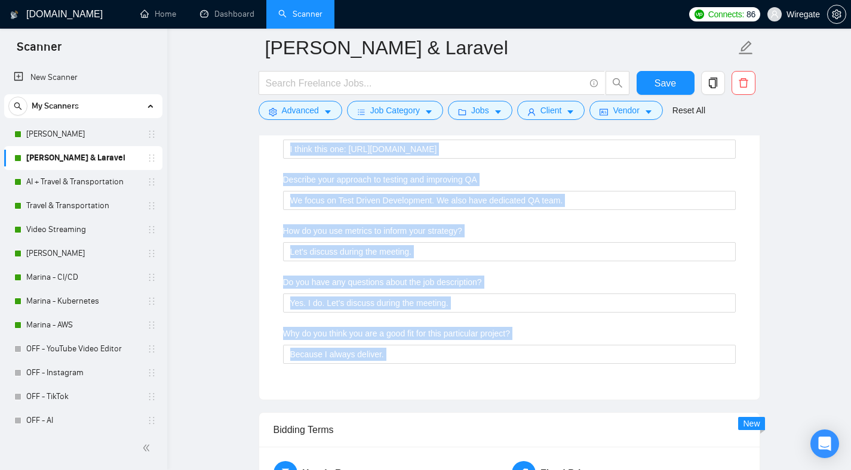
scroll to position [2197, 0]
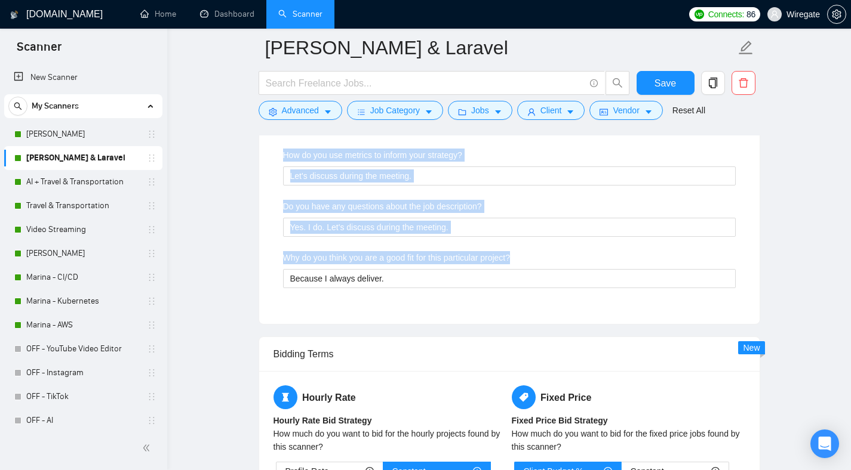
drag, startPoint x: 278, startPoint y: 222, endPoint x: 507, endPoint y: 297, distance: 241.3
click at [507, 297] on div "Include a link to your GitHub profile and/or website https://github.com/pashame…" at bounding box center [509, 33] width 472 height 554
click at [75, 190] on link "AI + Travel & Transportation" at bounding box center [82, 182] width 113 height 24
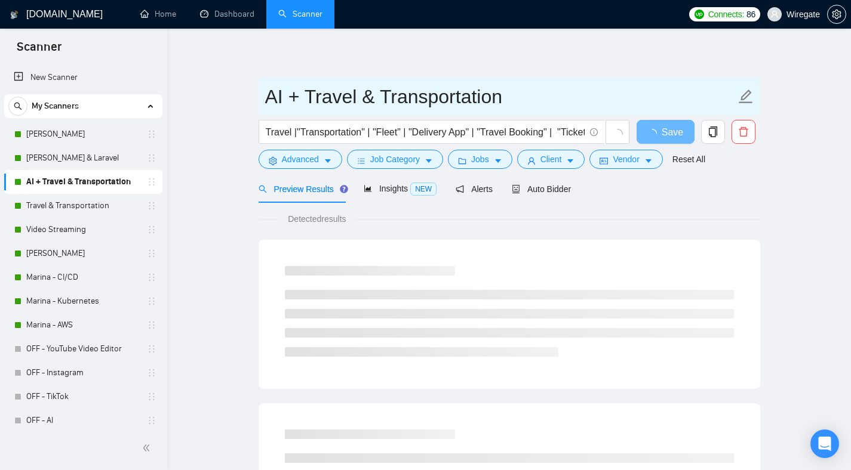
drag, startPoint x: 262, startPoint y: 94, endPoint x: 506, endPoint y: 96, distance: 243.6
click at [506, 96] on span "AI + Travel & Transportation" at bounding box center [510, 97] width 502 height 38
drag, startPoint x: 511, startPoint y: 96, endPoint x: 208, endPoint y: 99, distance: 303.3
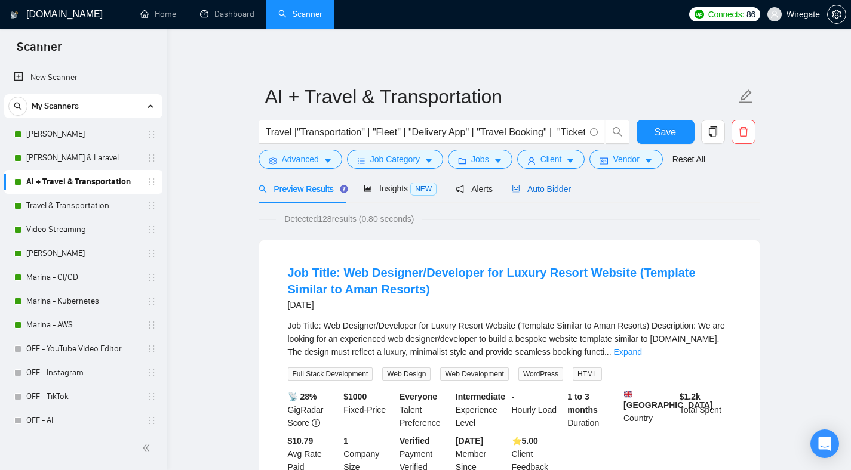
click at [552, 184] on span "Auto Bidder" at bounding box center [541, 189] width 59 height 10
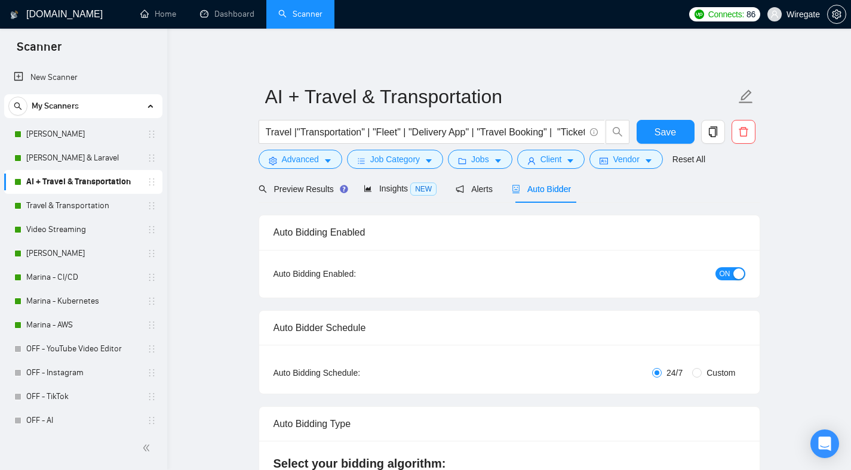
checkbox input "true"
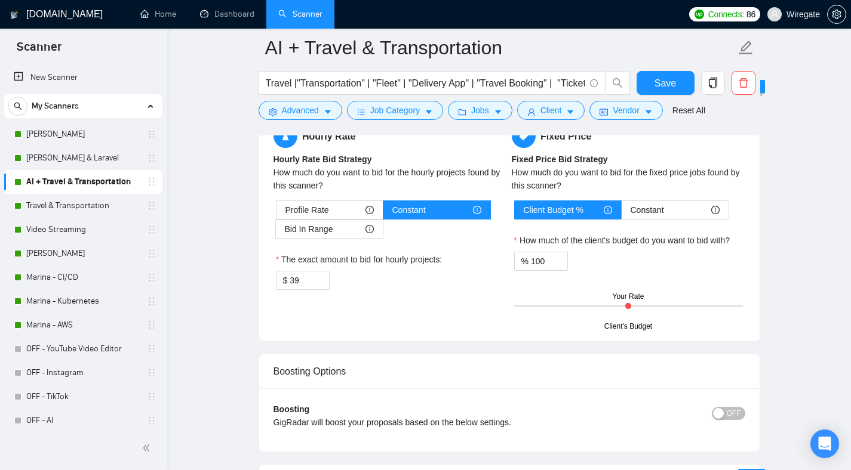
scroll to position [1656, 0]
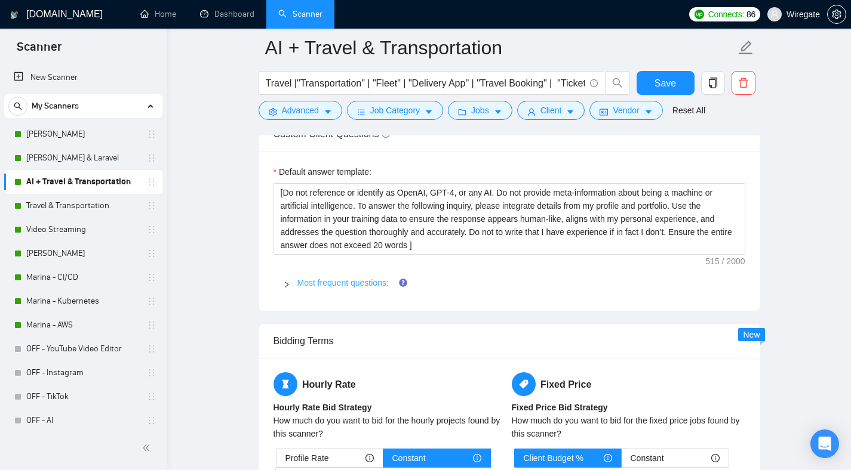
click at [376, 286] on link "Most frequent questions:" at bounding box center [342, 283] width 91 height 10
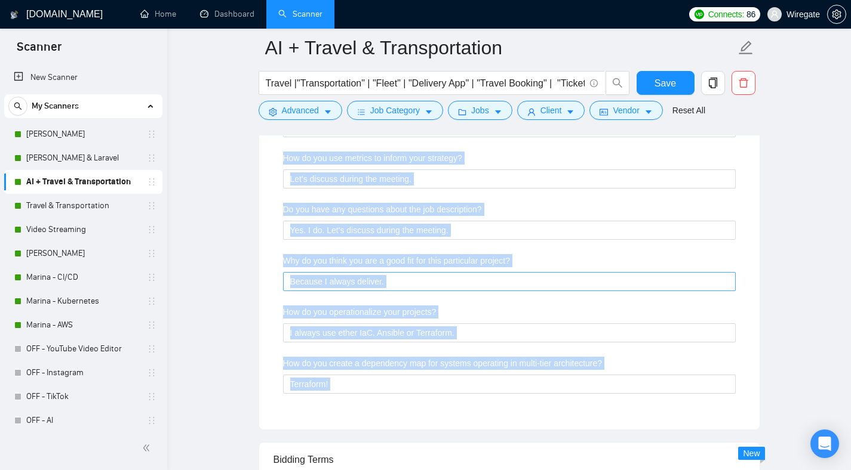
scroll to position [2340, 0]
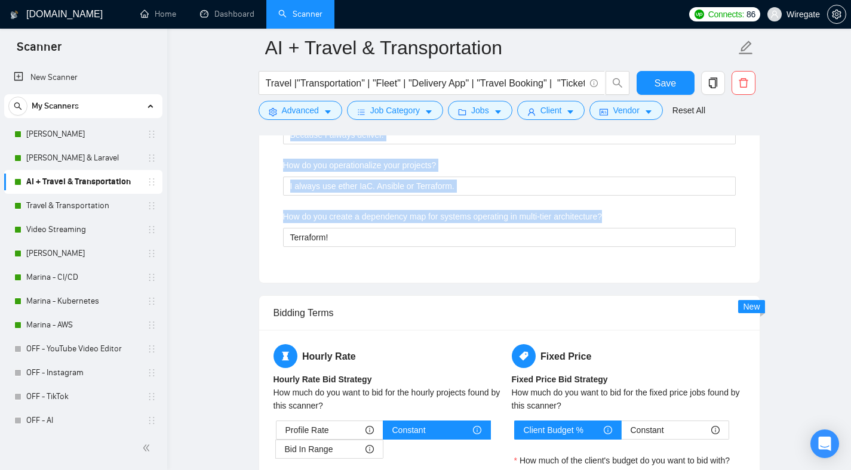
drag, startPoint x: 275, startPoint y: 284, endPoint x: 558, endPoint y: 263, distance: 284.3
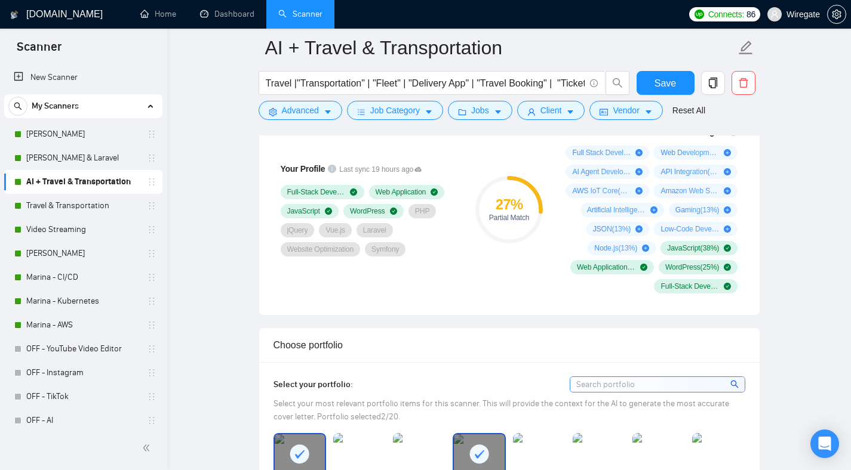
scroll to position [821, 0]
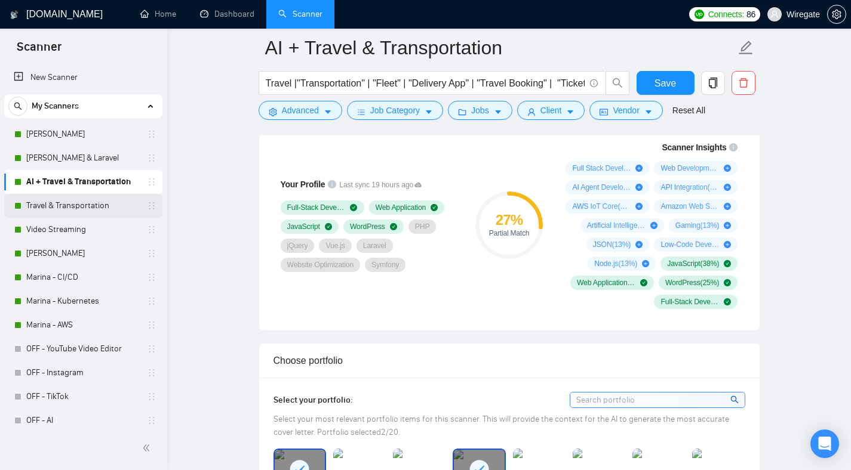
click at [104, 209] on link "Travel & Transportation" at bounding box center [82, 206] width 113 height 24
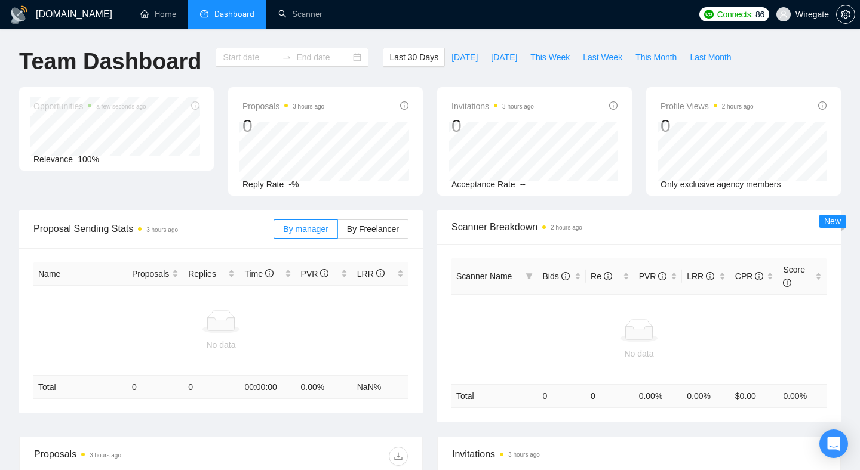
type input "2025-09-13"
type input "2025-10-13"
